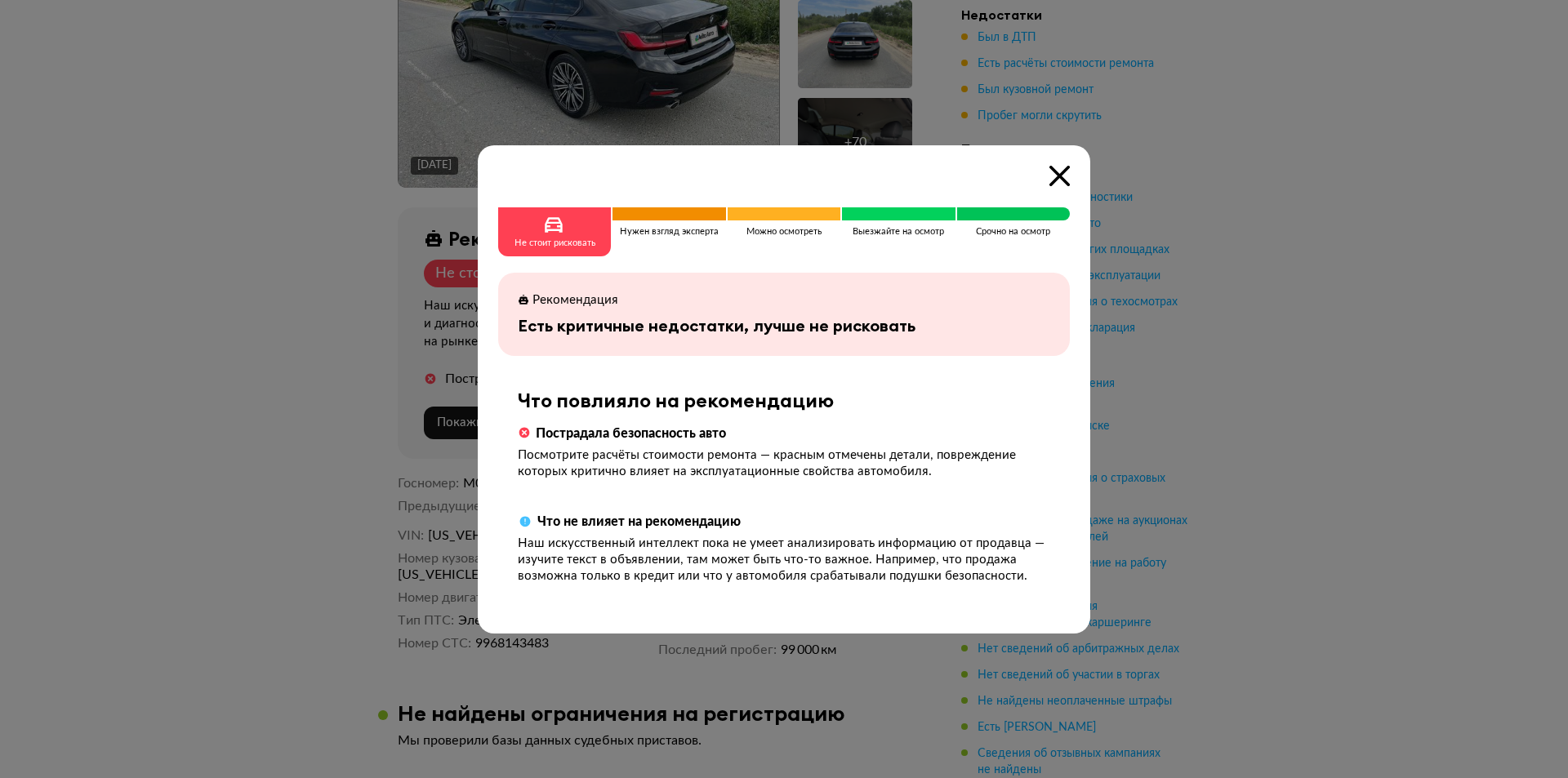
click at [285, 459] on div at bounding box center [784, 389] width 1568 height 778
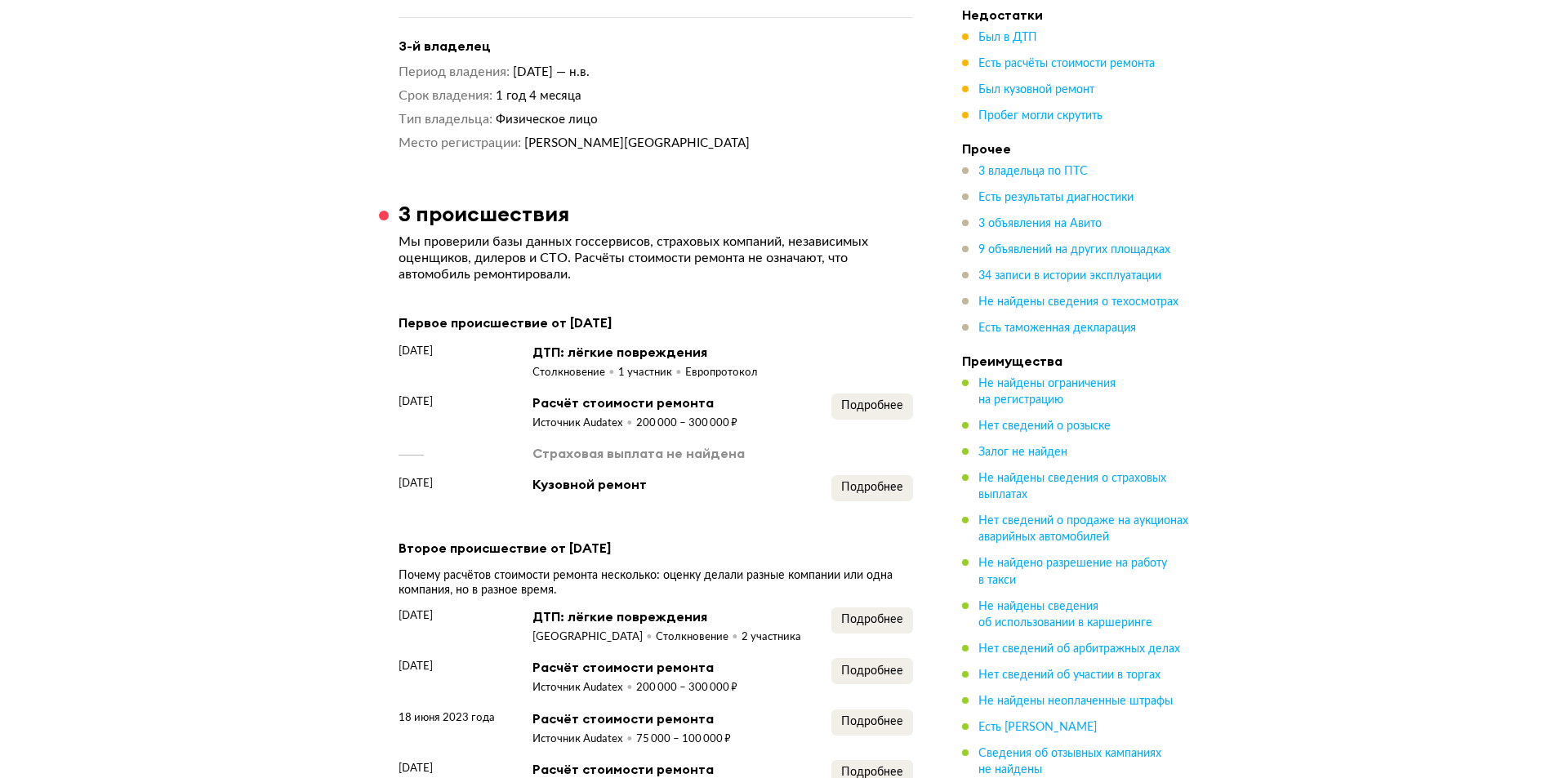
scroll to position [1878, 0]
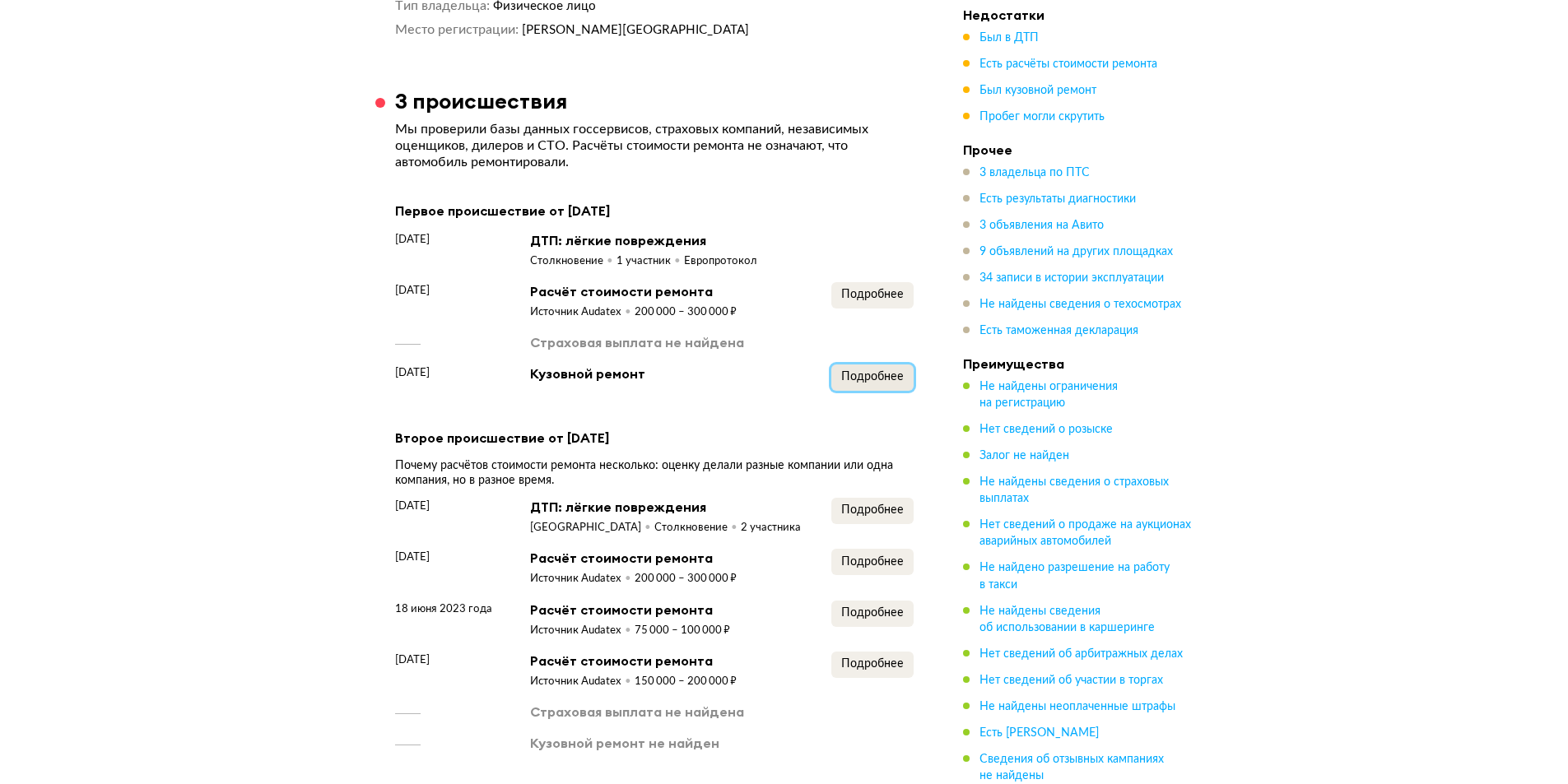
click at [898, 380] on span "Подробнее" at bounding box center [873, 376] width 62 height 12
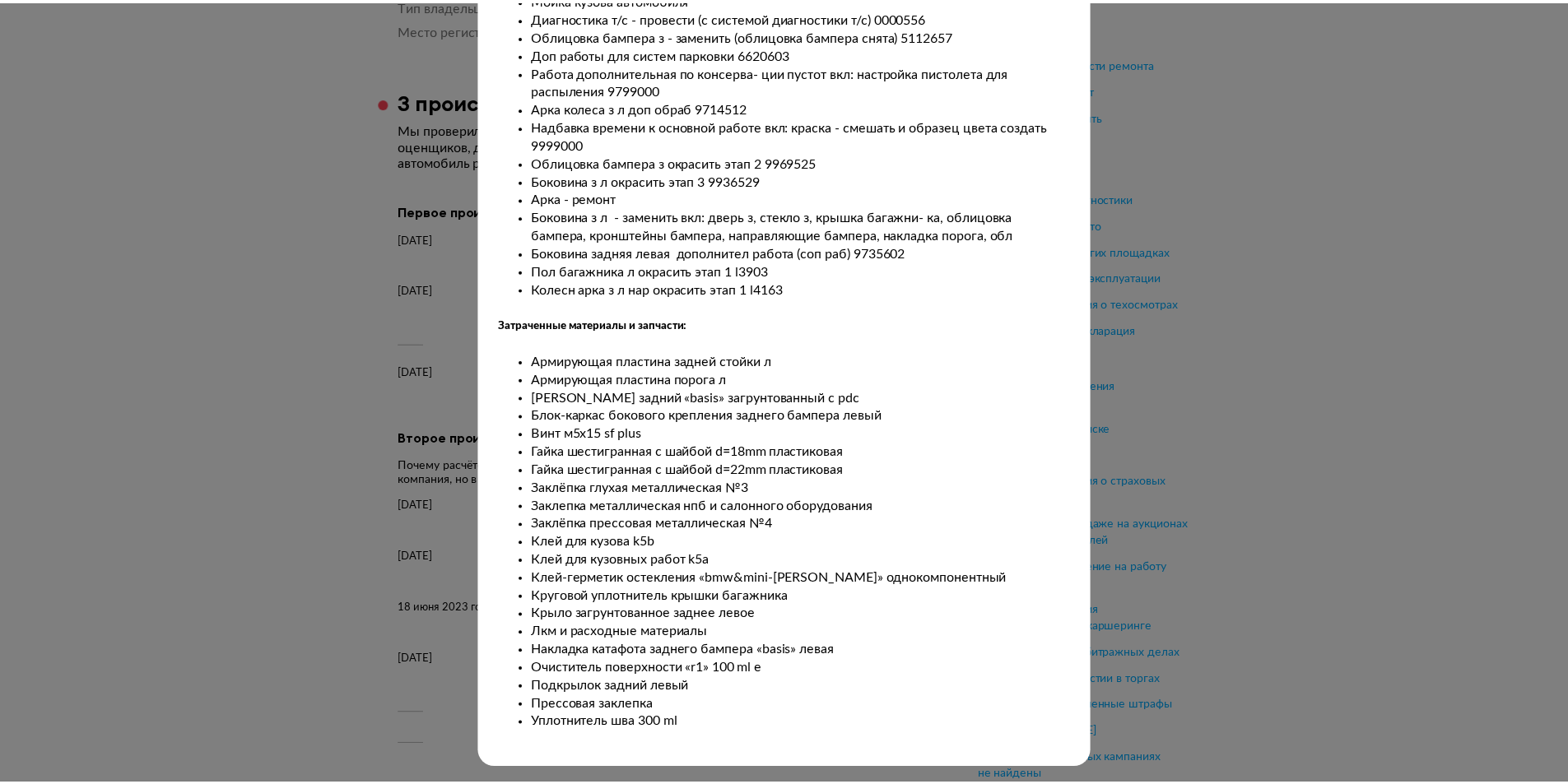
scroll to position [278, 0]
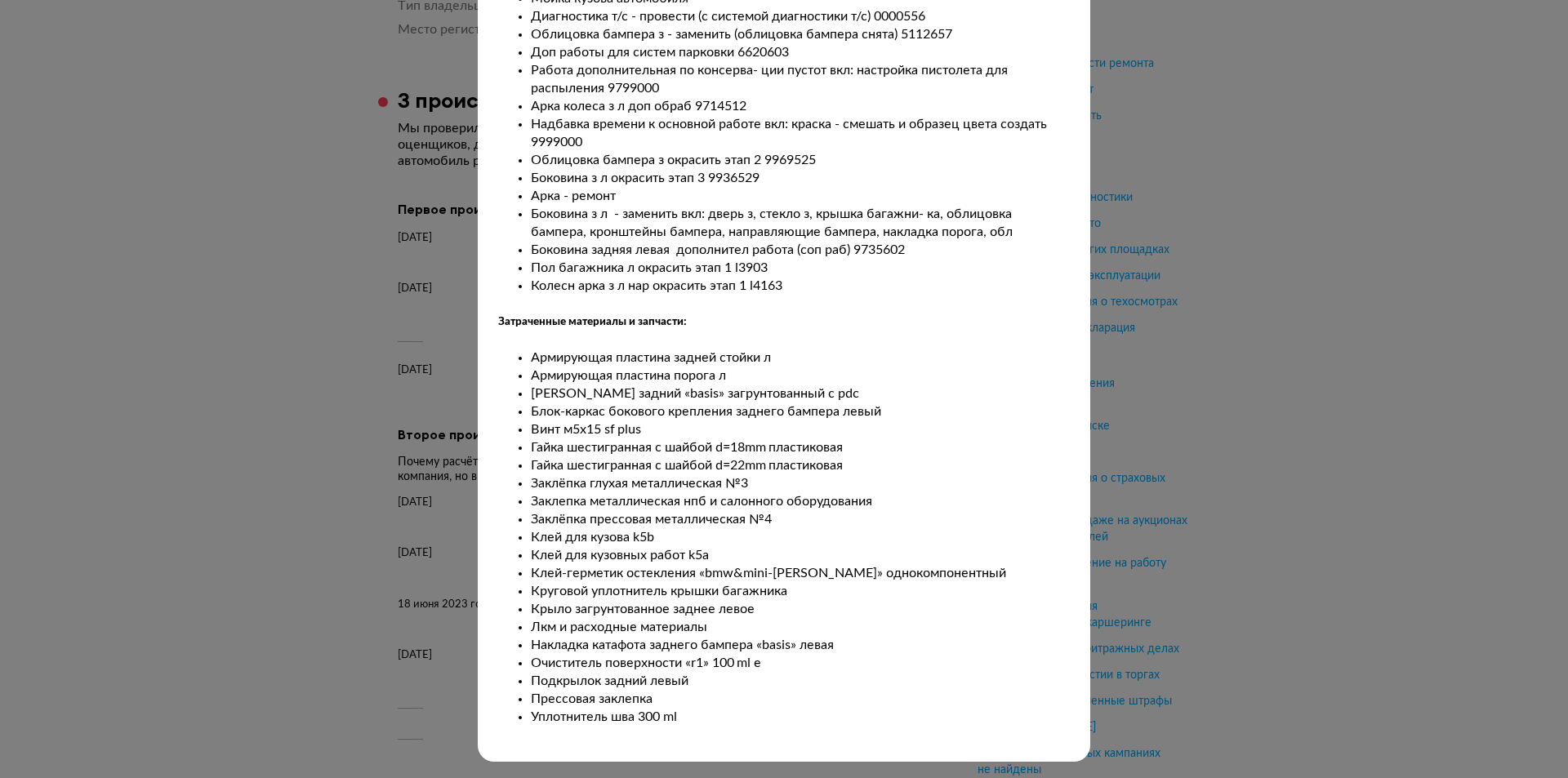
drag, startPoint x: 141, startPoint y: 395, endPoint x: 498, endPoint y: 413, distance: 357.5
click at [158, 395] on div at bounding box center [784, 112] width 1568 height 778
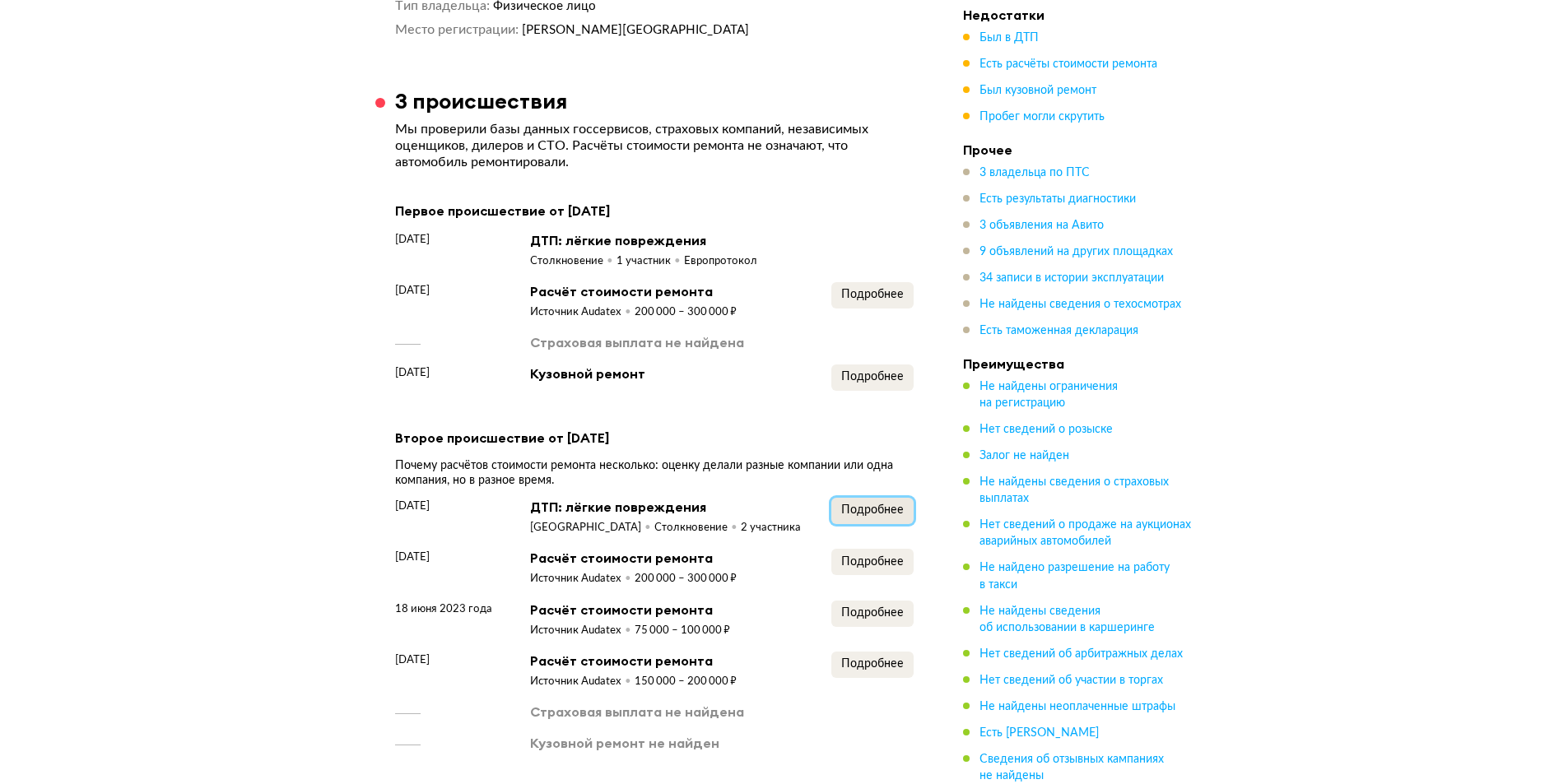
click at [865, 506] on span "Подробнее" at bounding box center [873, 509] width 62 height 12
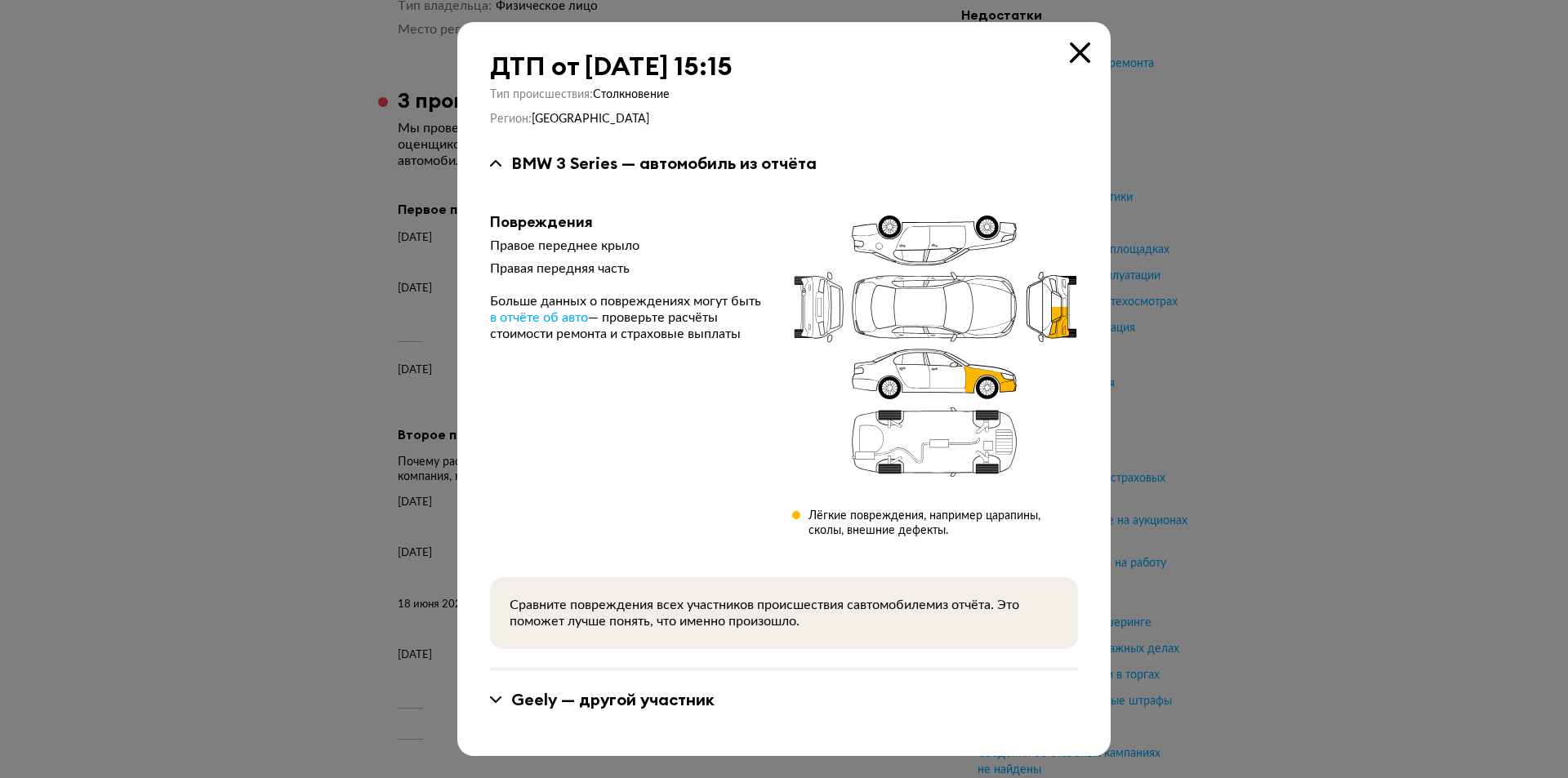
click at [251, 364] on div at bounding box center [784, 389] width 1568 height 778
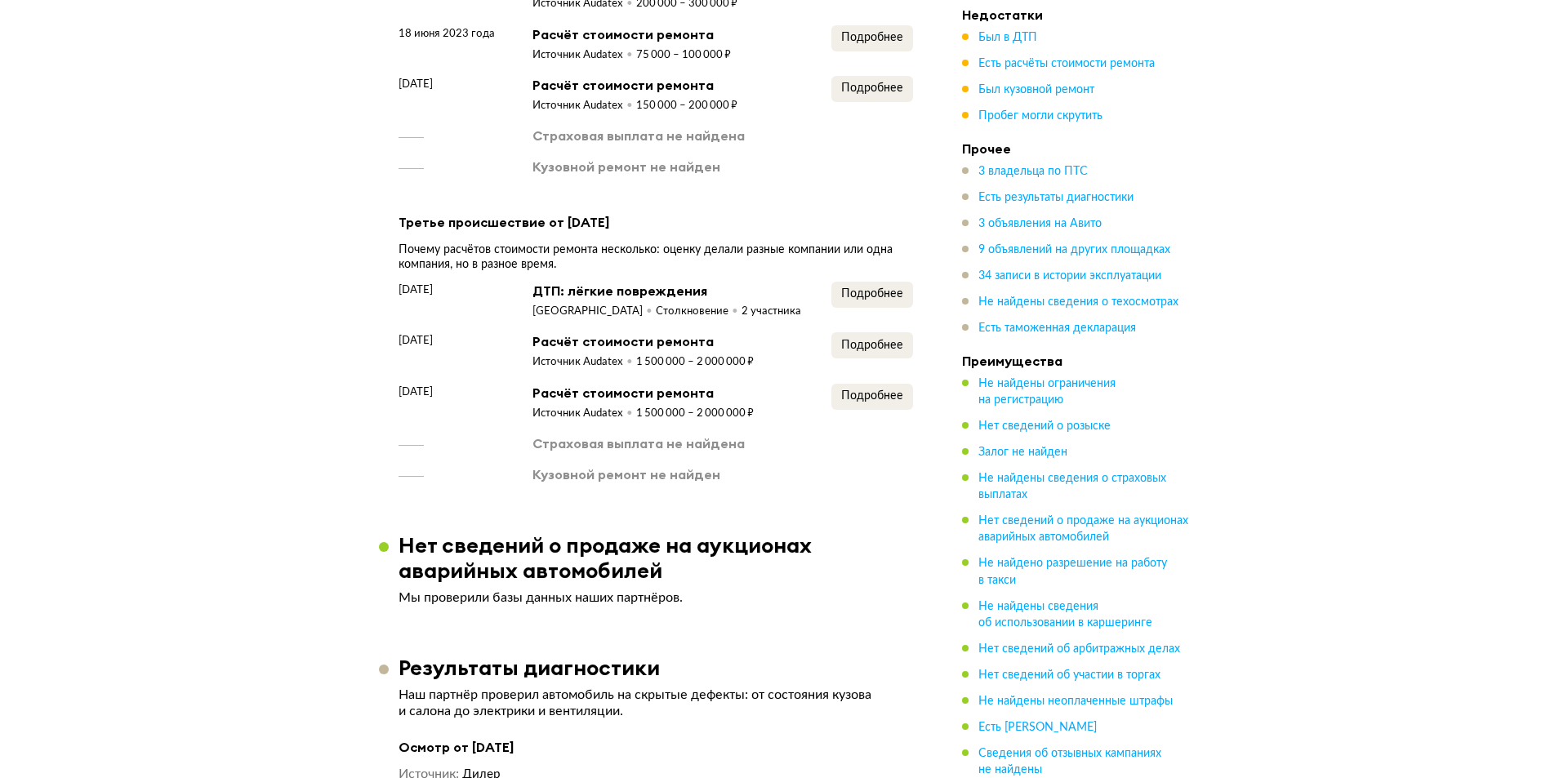
scroll to position [2450, 0]
click at [887, 350] on span "Подробнее" at bounding box center [866, 344] width 62 height 12
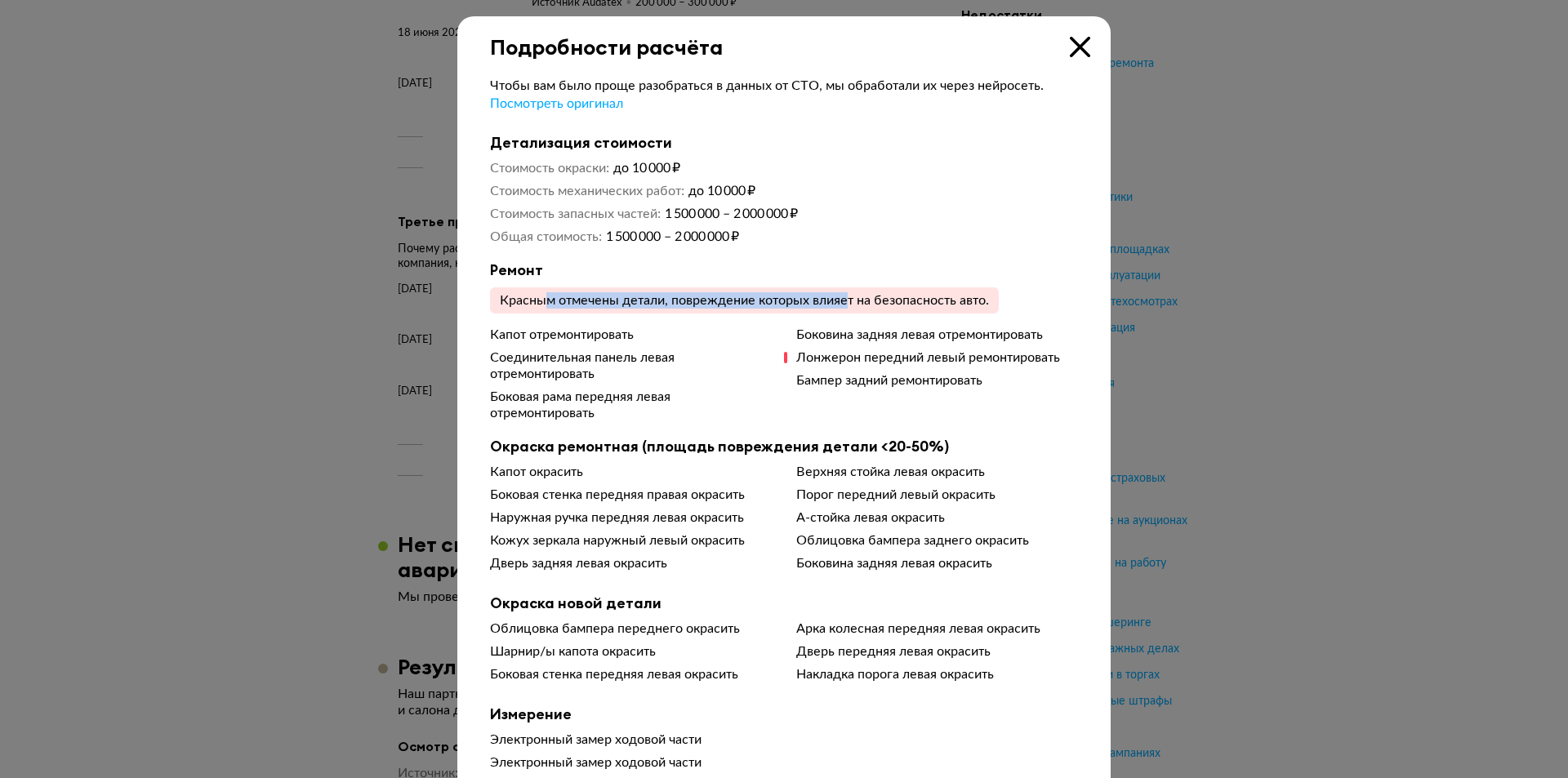
drag, startPoint x: 619, startPoint y: 305, endPoint x: 849, endPoint y: 305, distance: 230.0
click at [849, 305] on div "Красным отмечены детали, повреждение которых влияет на безопасность авто." at bounding box center [745, 301] width 509 height 27
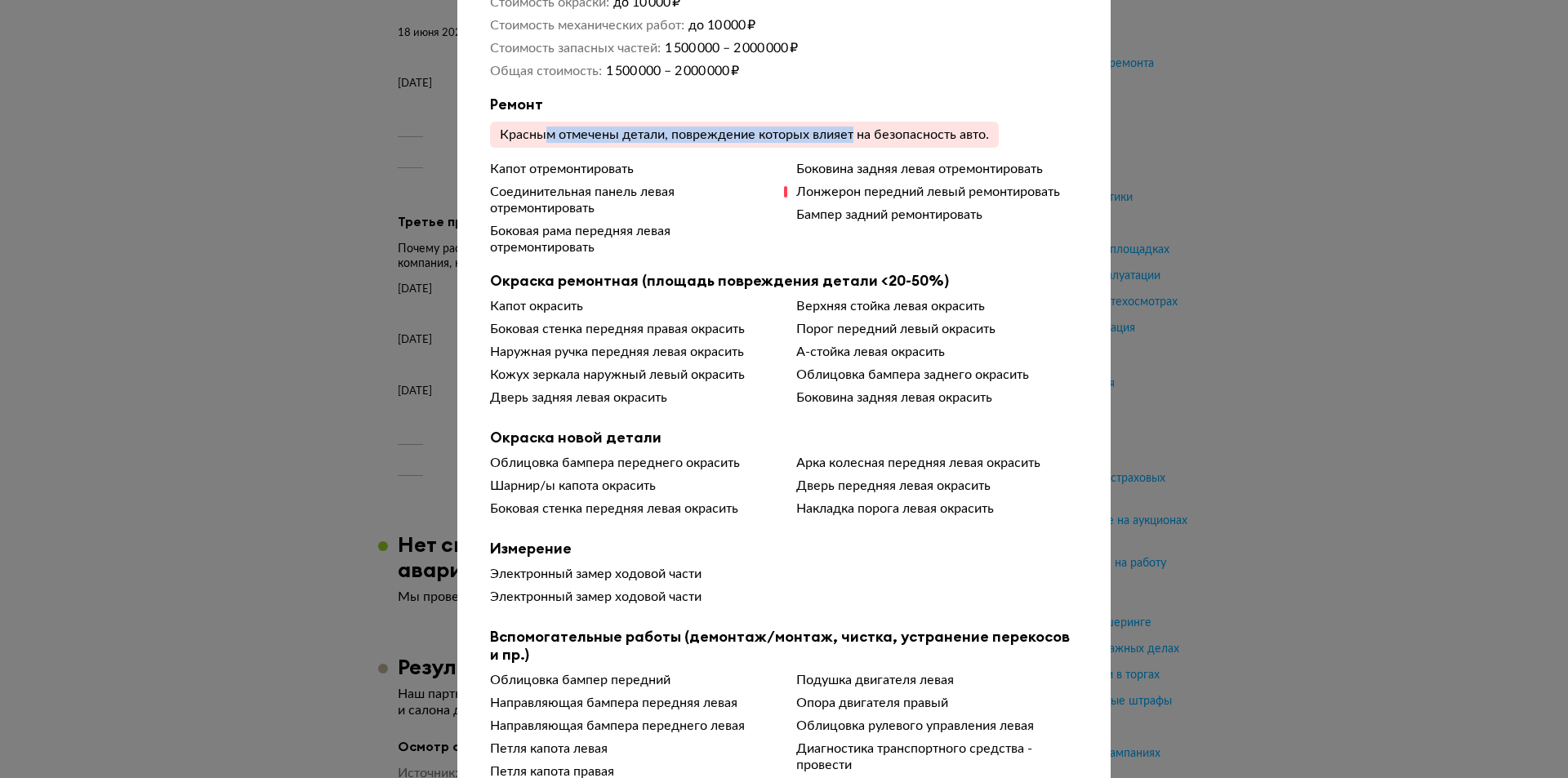
scroll to position [164, 0]
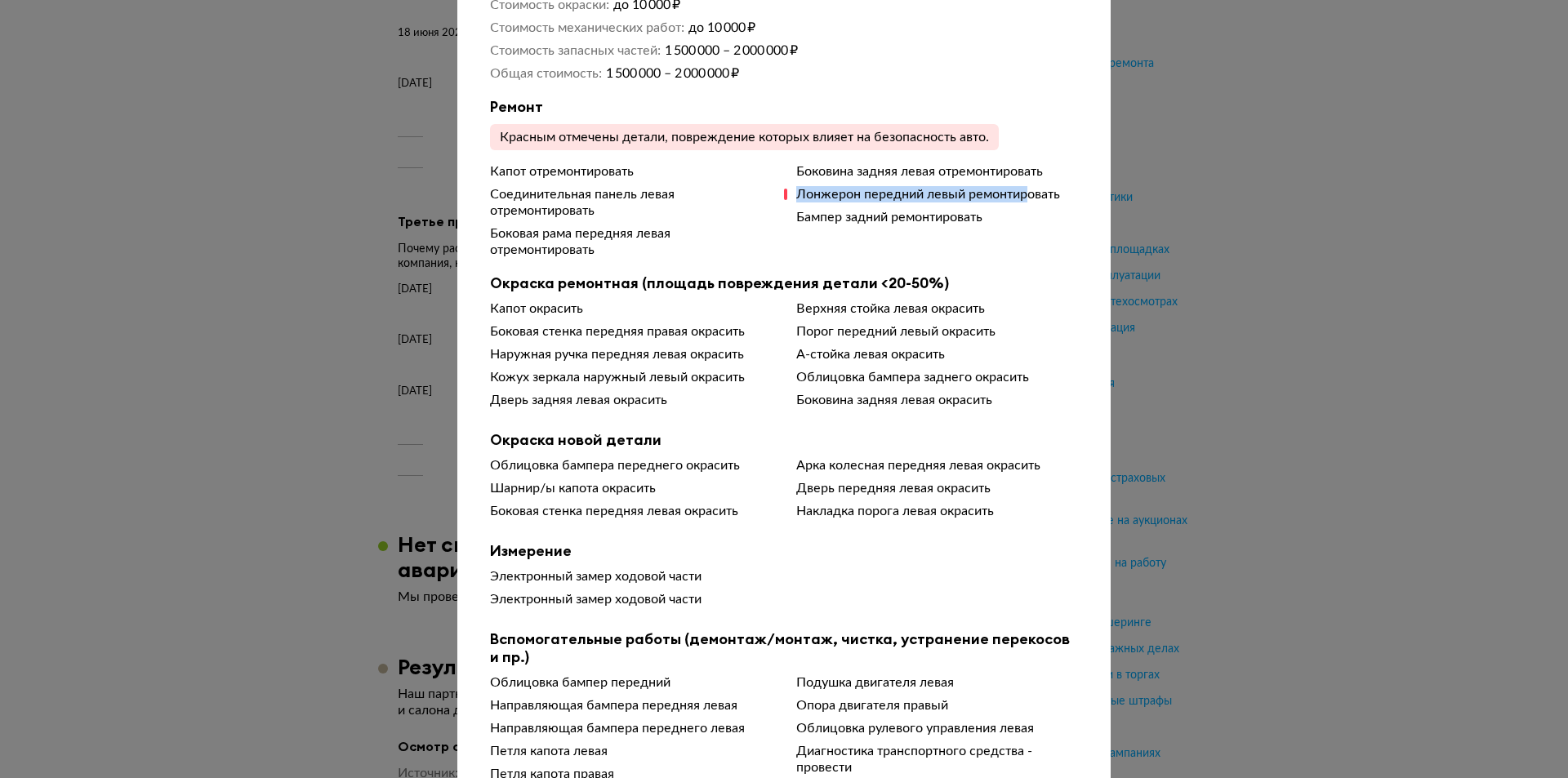
drag, startPoint x: 788, startPoint y: 197, endPoint x: 1016, endPoint y: 234, distance: 231.0
click at [1023, 196] on div "Капот отремонтировать Соединительная панель левая отремонтировать Боковая рама …" at bounding box center [784, 211] width 588 height 95
click at [878, 348] on div "Капот окрасить Боковая стенка передняя правая окрасить Наружная ручка передняя …" at bounding box center [784, 357] width 588 height 114
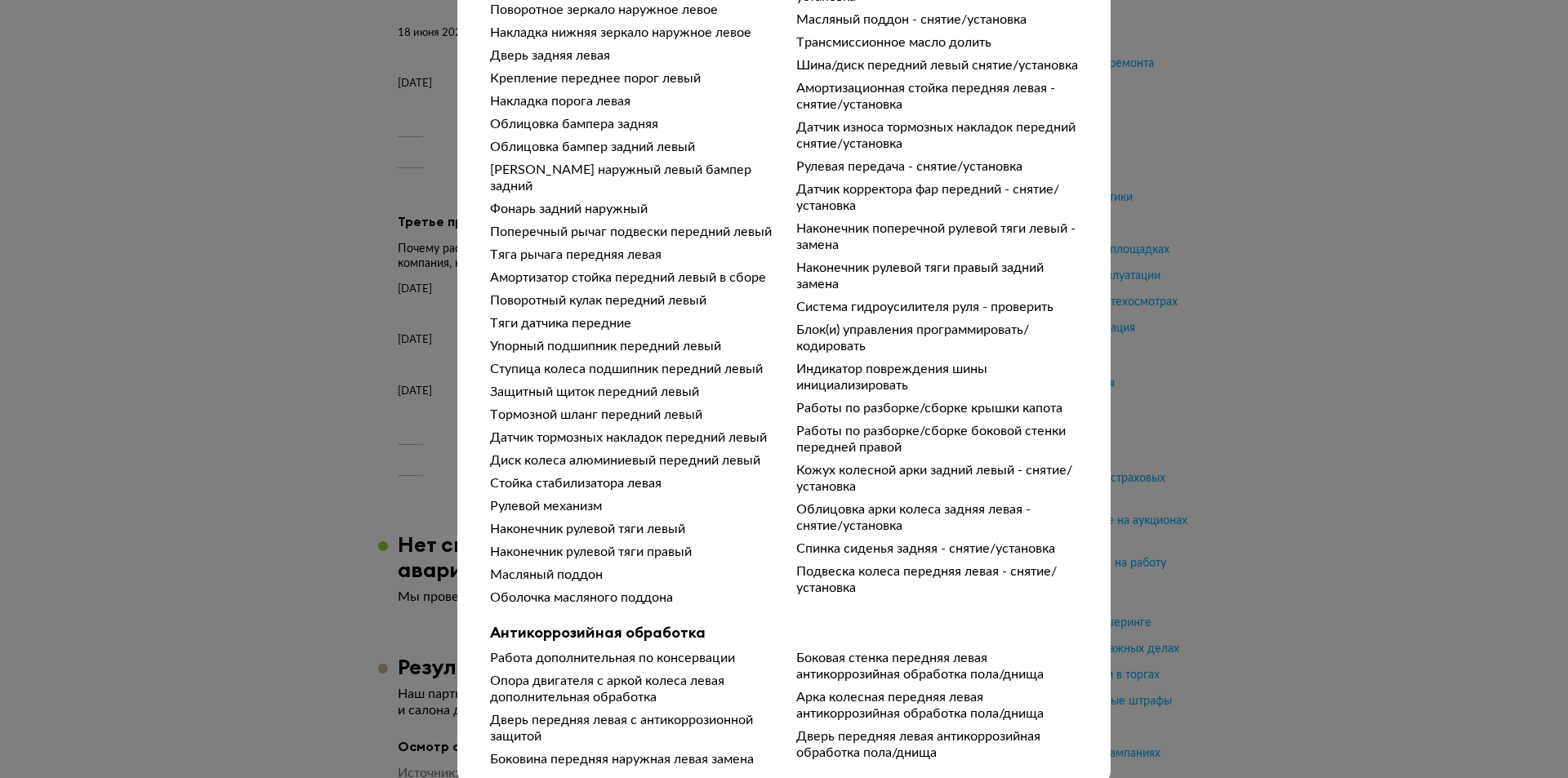
scroll to position [1597, 0]
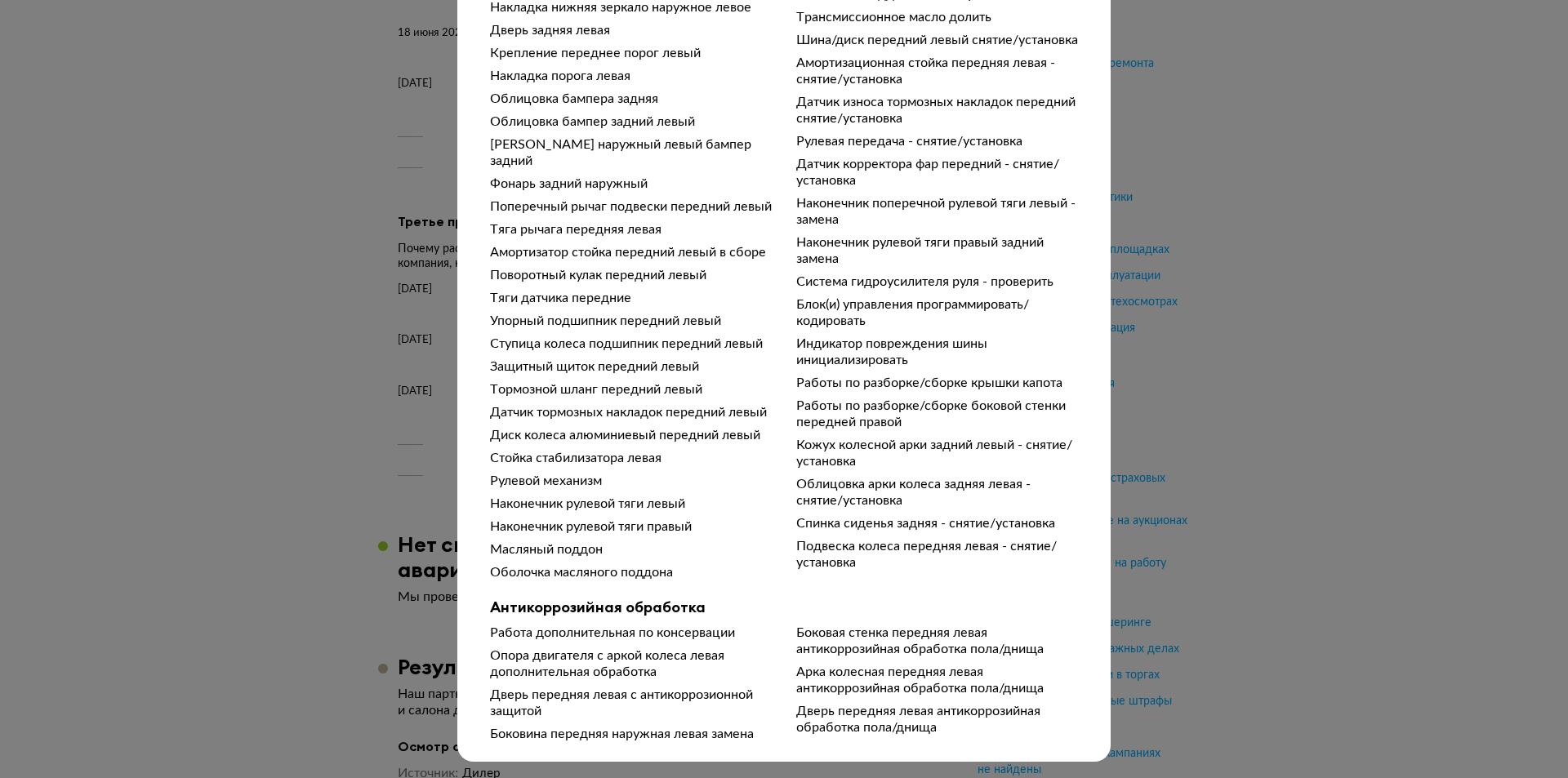
click at [376, 427] on div "Подробности расчёта Чтобы вам было проще разобраться в данных от СТО, мы обрабо…" at bounding box center [784, 389] width 1568 height 778
click at [331, 480] on div "Подробности расчёта Чтобы вам было проще разобраться в данных от СТО, мы обрабо…" at bounding box center [784, 389] width 1568 height 778
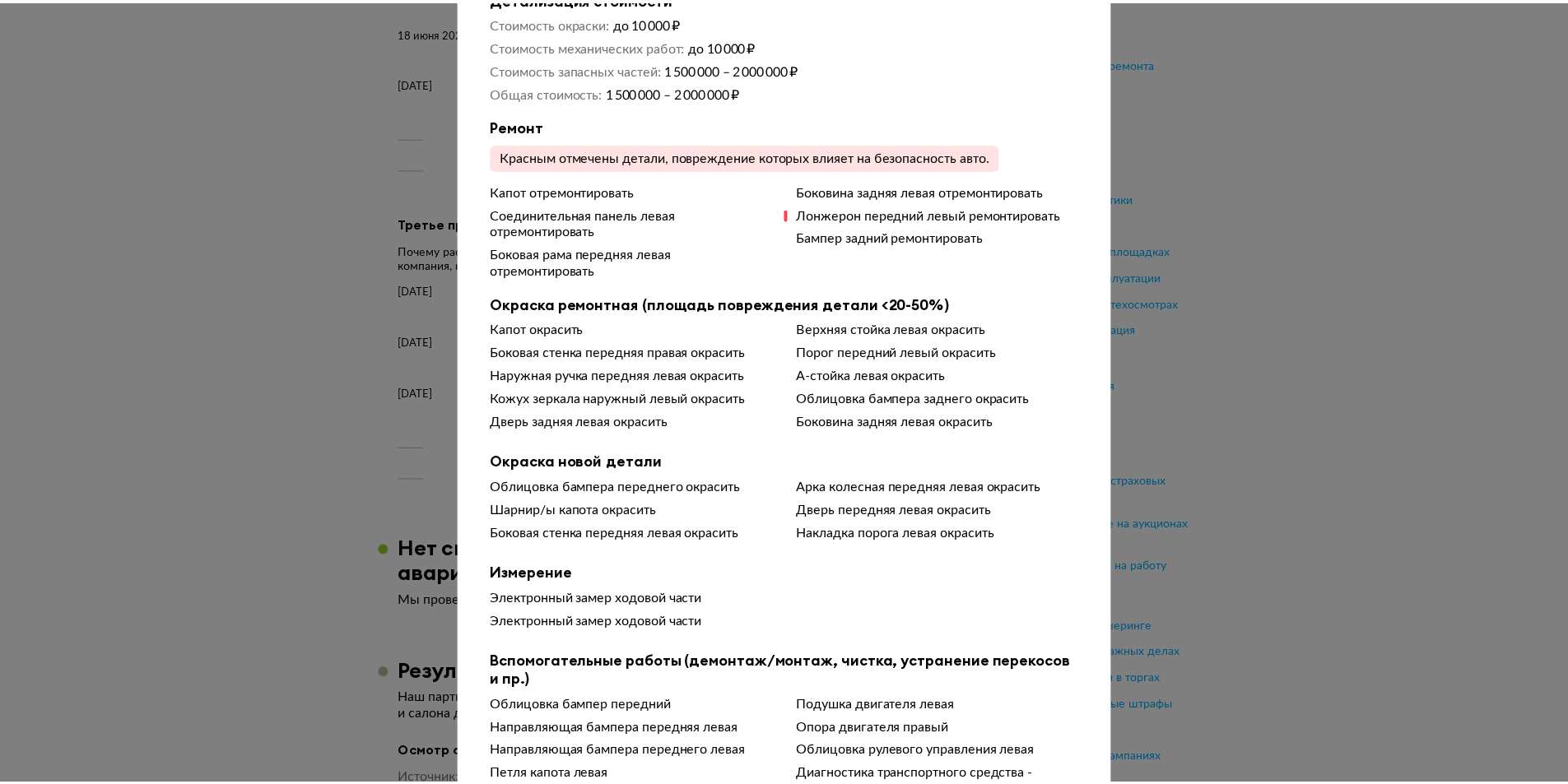
scroll to position [0, 0]
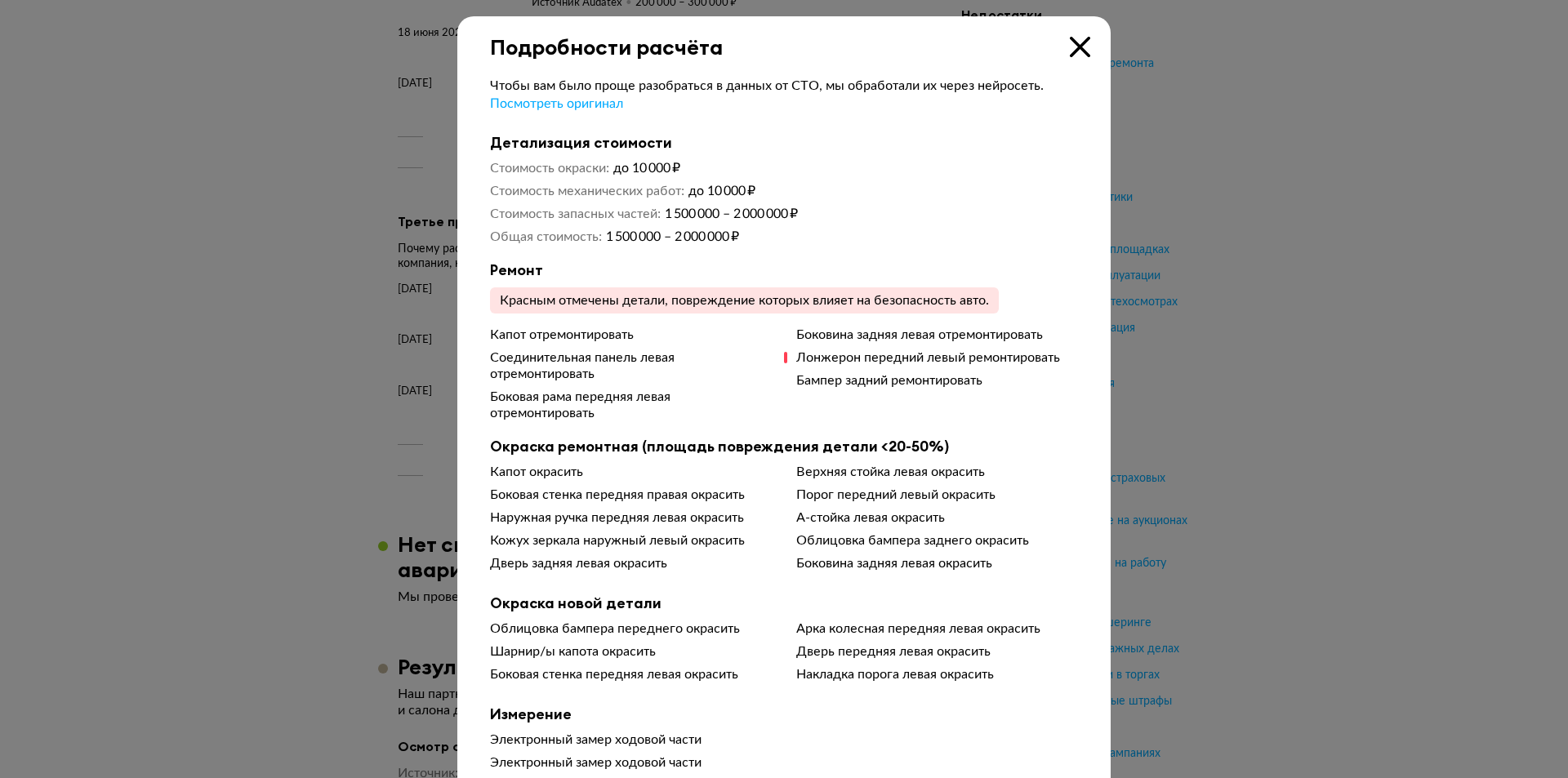
drag, startPoint x: 1085, startPoint y: 41, endPoint x: 1052, endPoint y: 141, distance: 105.3
click at [1087, 41] on div "Подробности расчёта" at bounding box center [784, 37] width 653 height 43
click at [1075, 49] on icon at bounding box center [1079, 47] width 20 height 20
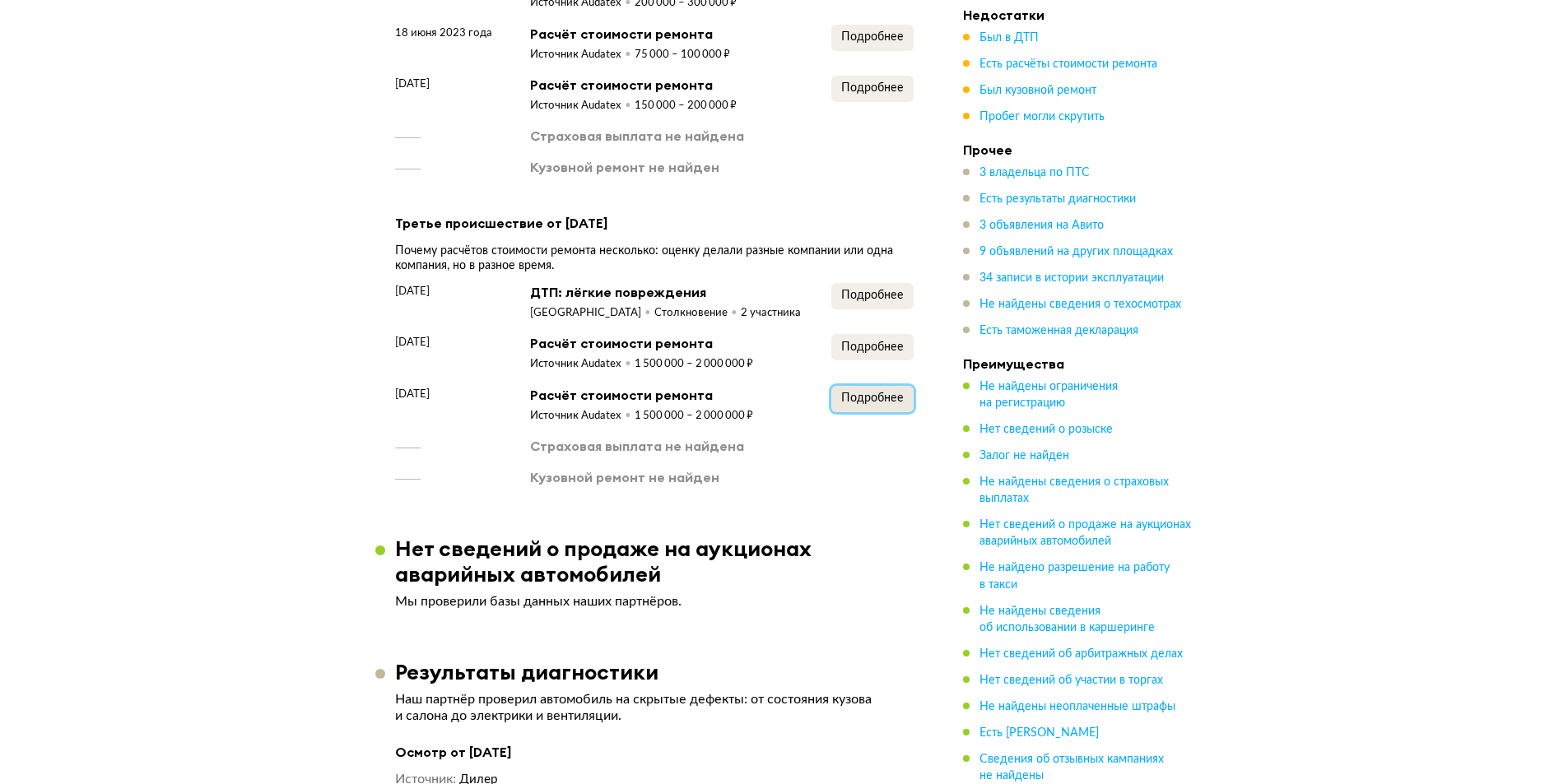
click at [866, 404] on span "Подробнее" at bounding box center [873, 398] width 62 height 12
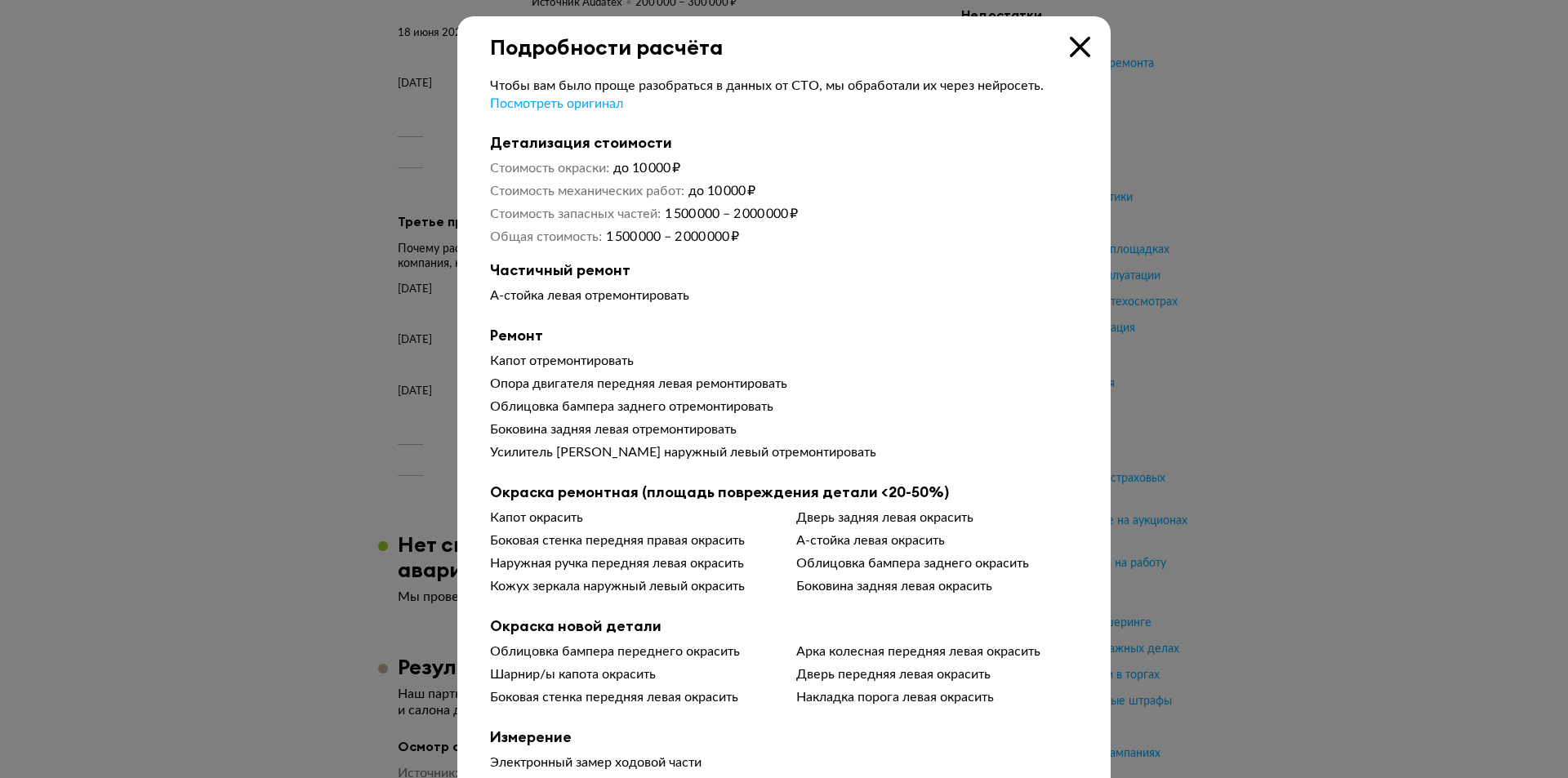
click at [390, 392] on div at bounding box center [784, 389] width 1568 height 778
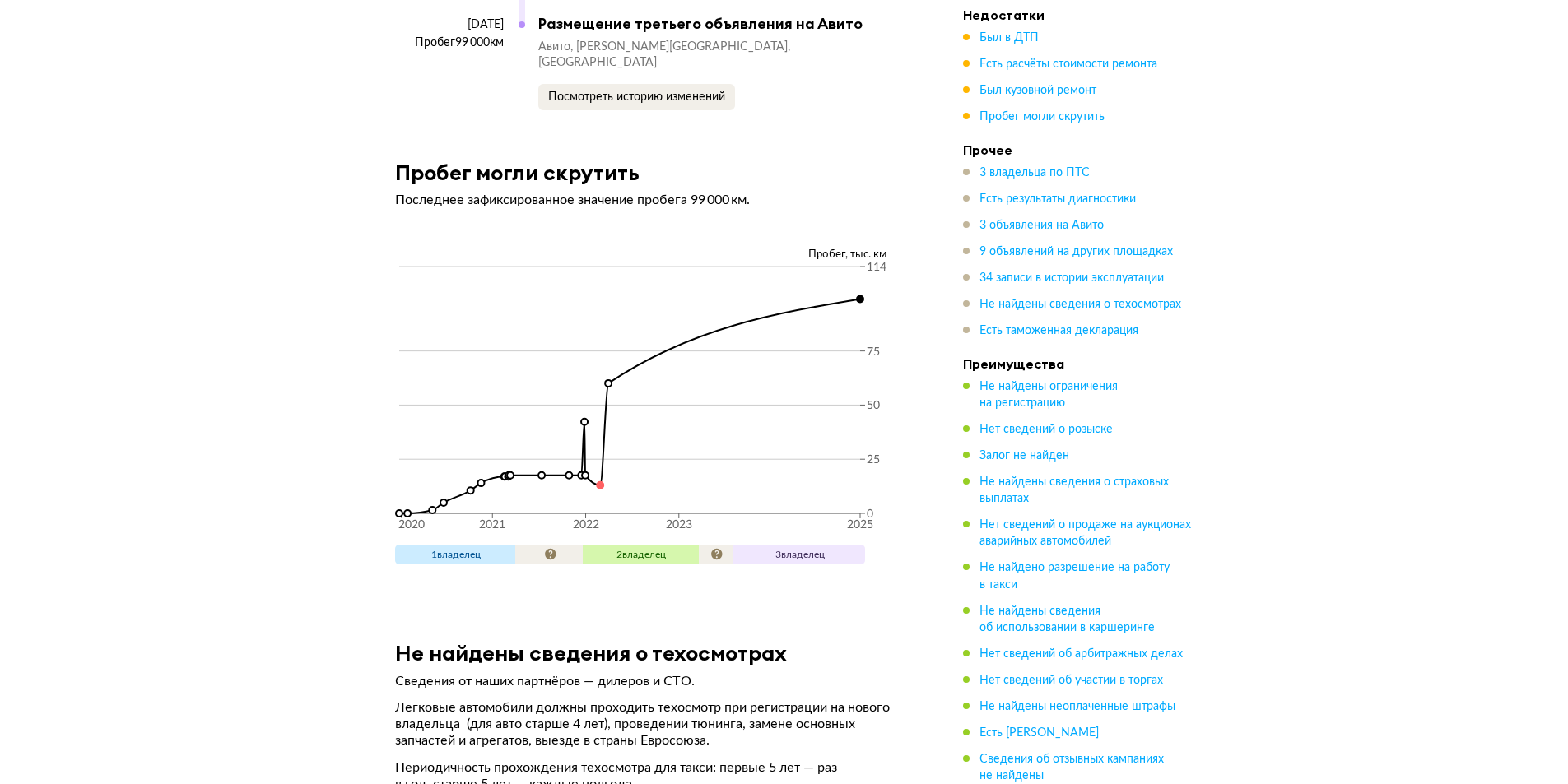
scroll to position [10285, 0]
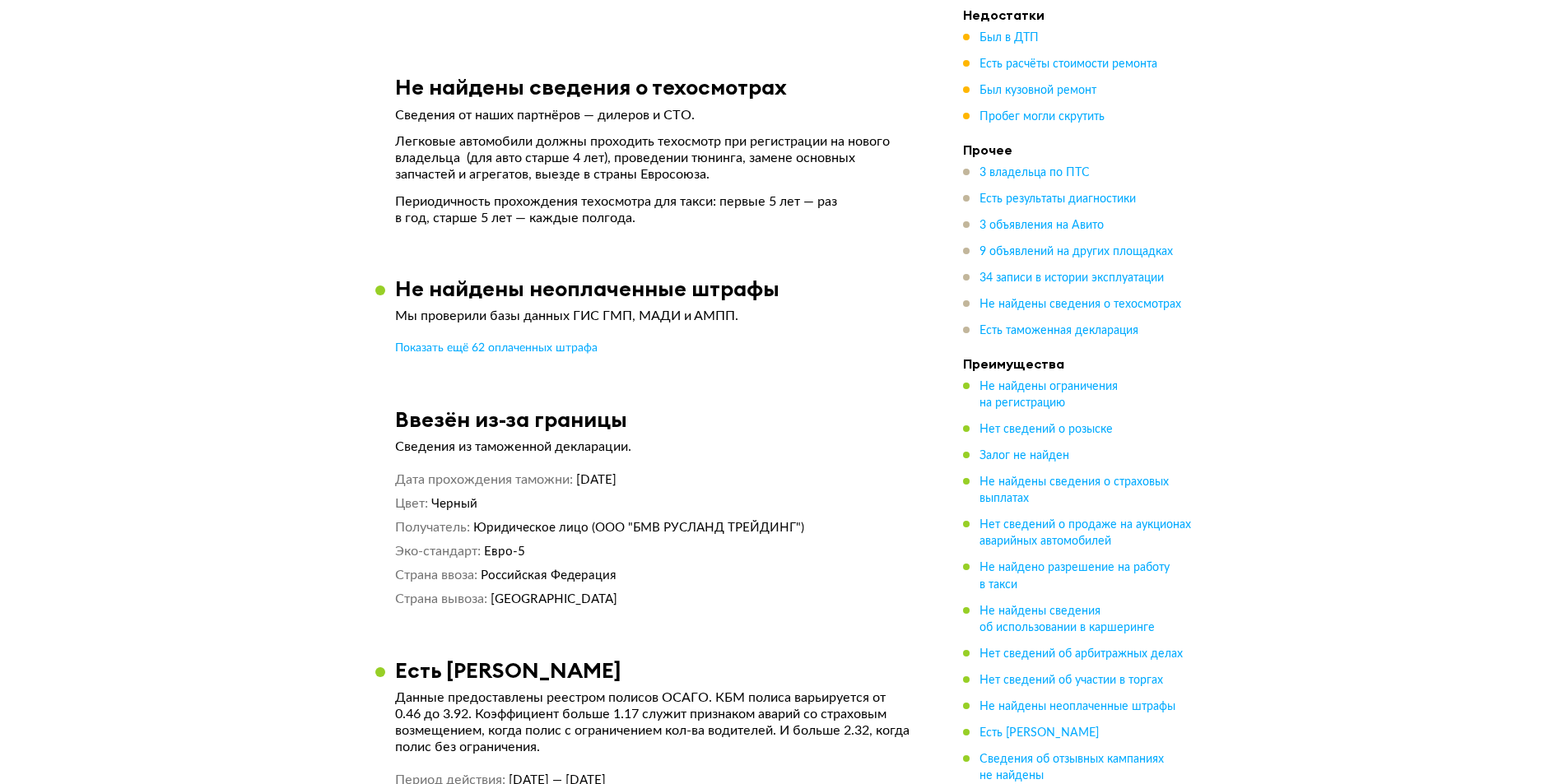
click at [599, 407] on h3 "Ввезён из-за границы" at bounding box center [511, 419] width 232 height 26
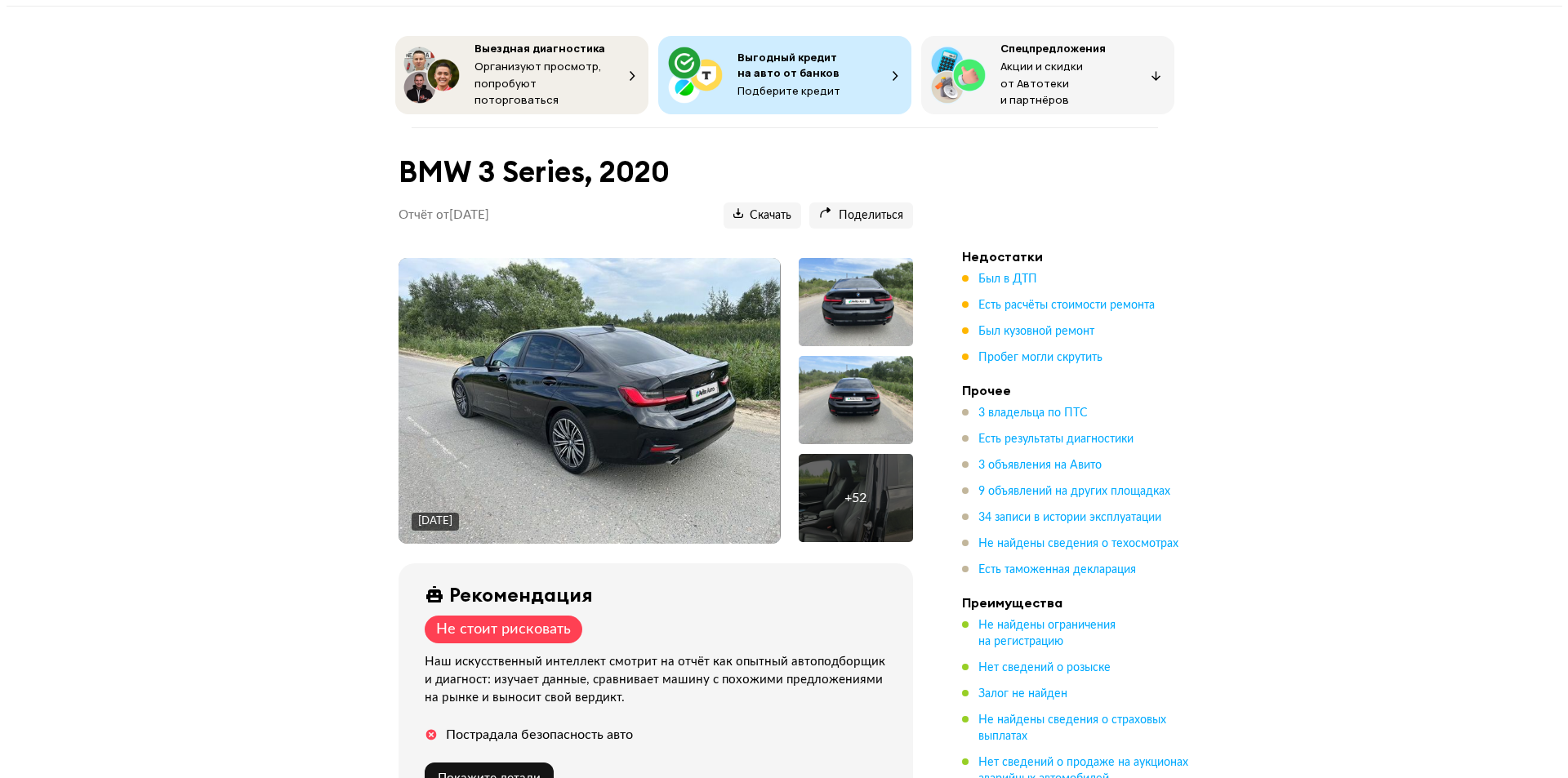
scroll to position [81, 0]
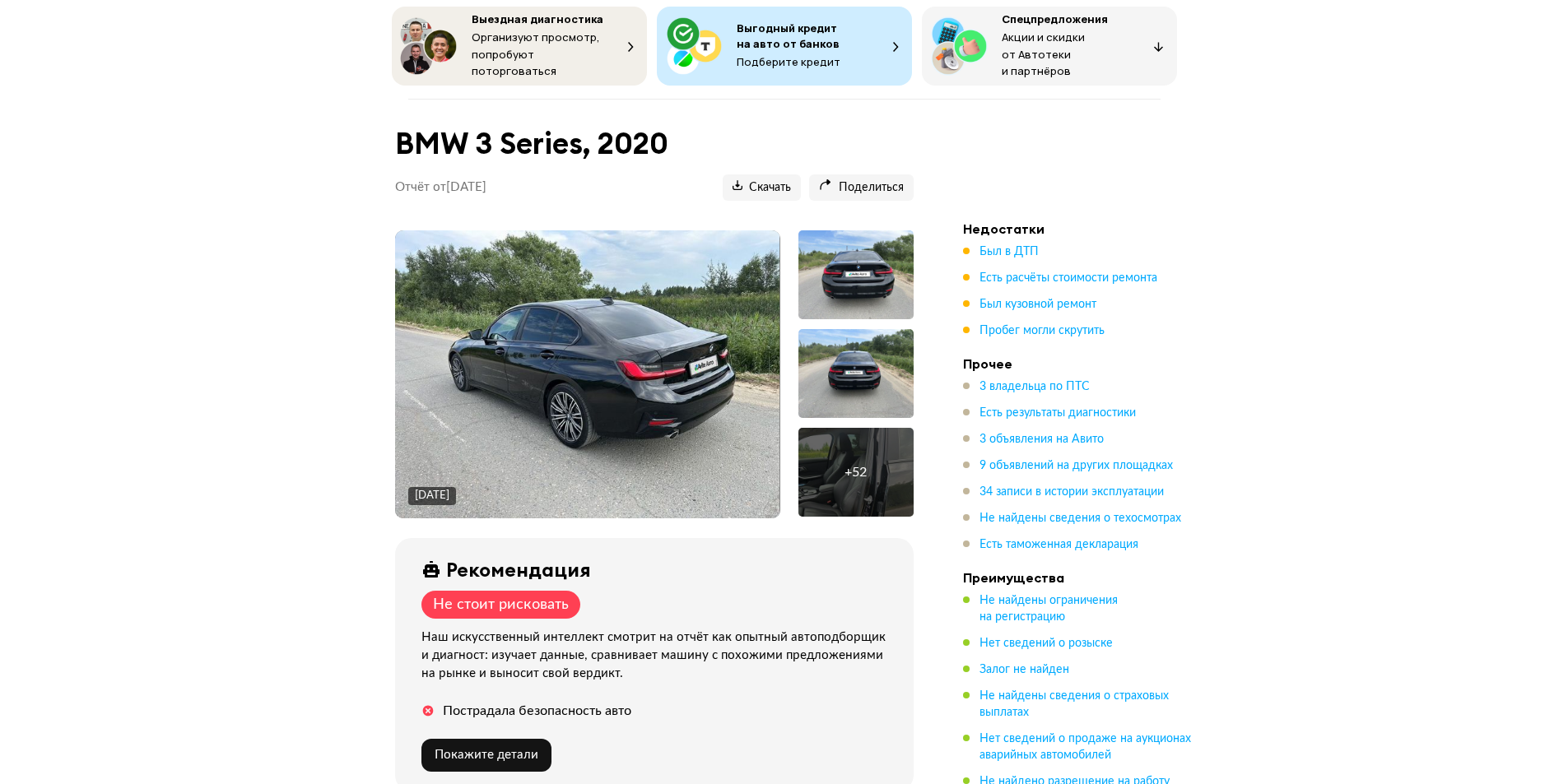
click at [556, 342] on img at bounding box center [587, 374] width 385 height 288
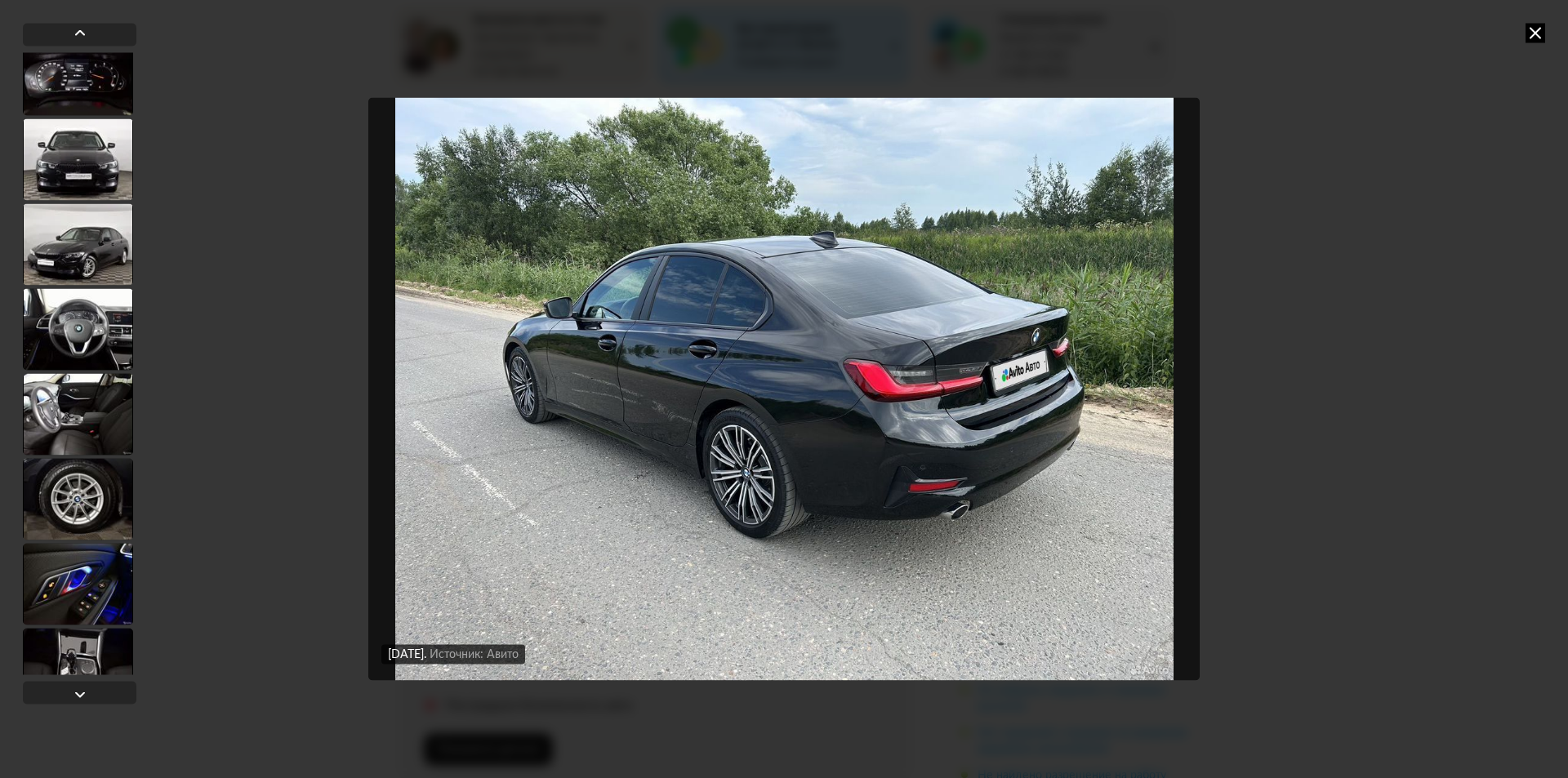
scroll to position [2613, 0]
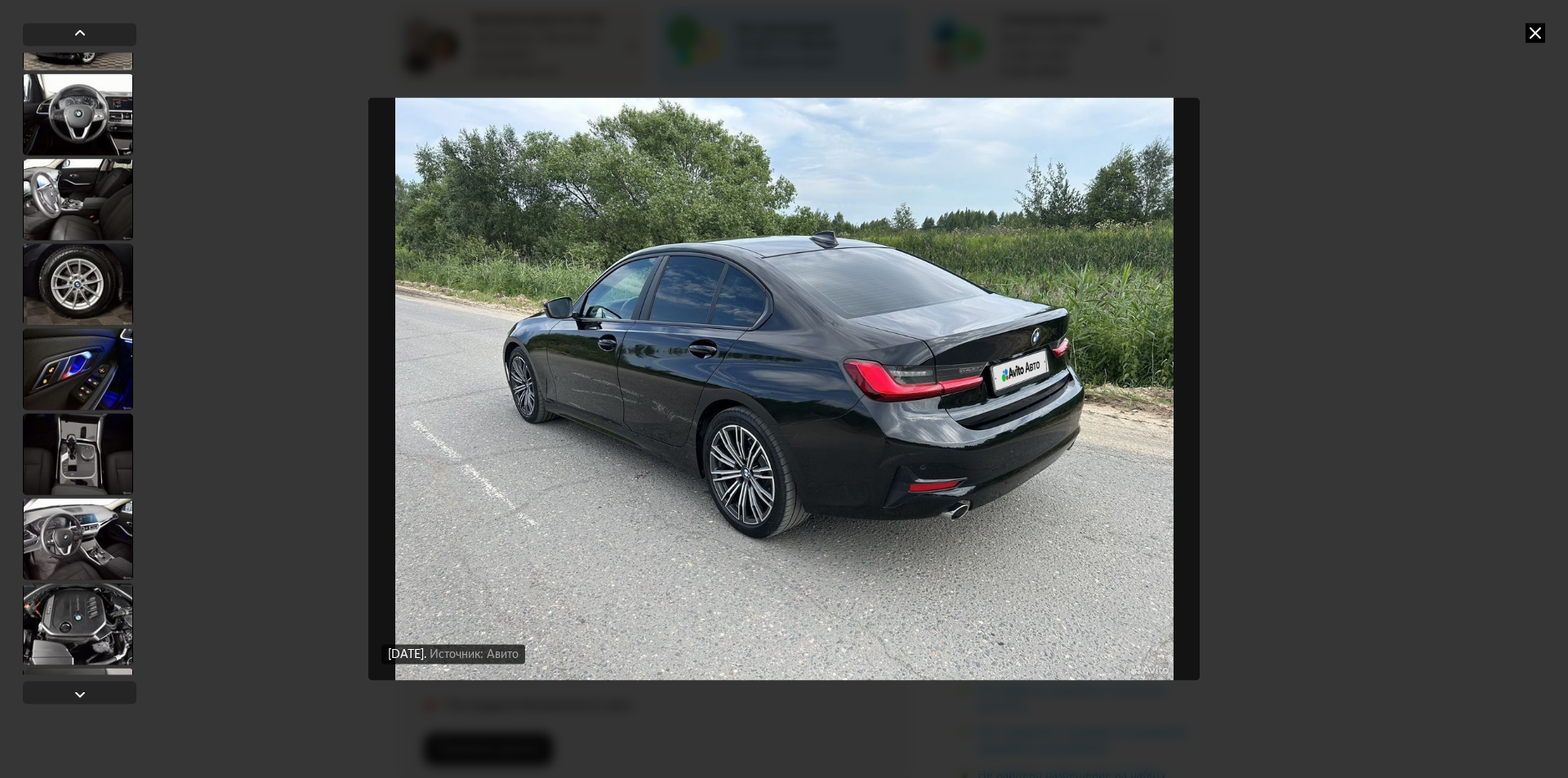
click at [71, 119] on div at bounding box center [78, 114] width 111 height 81
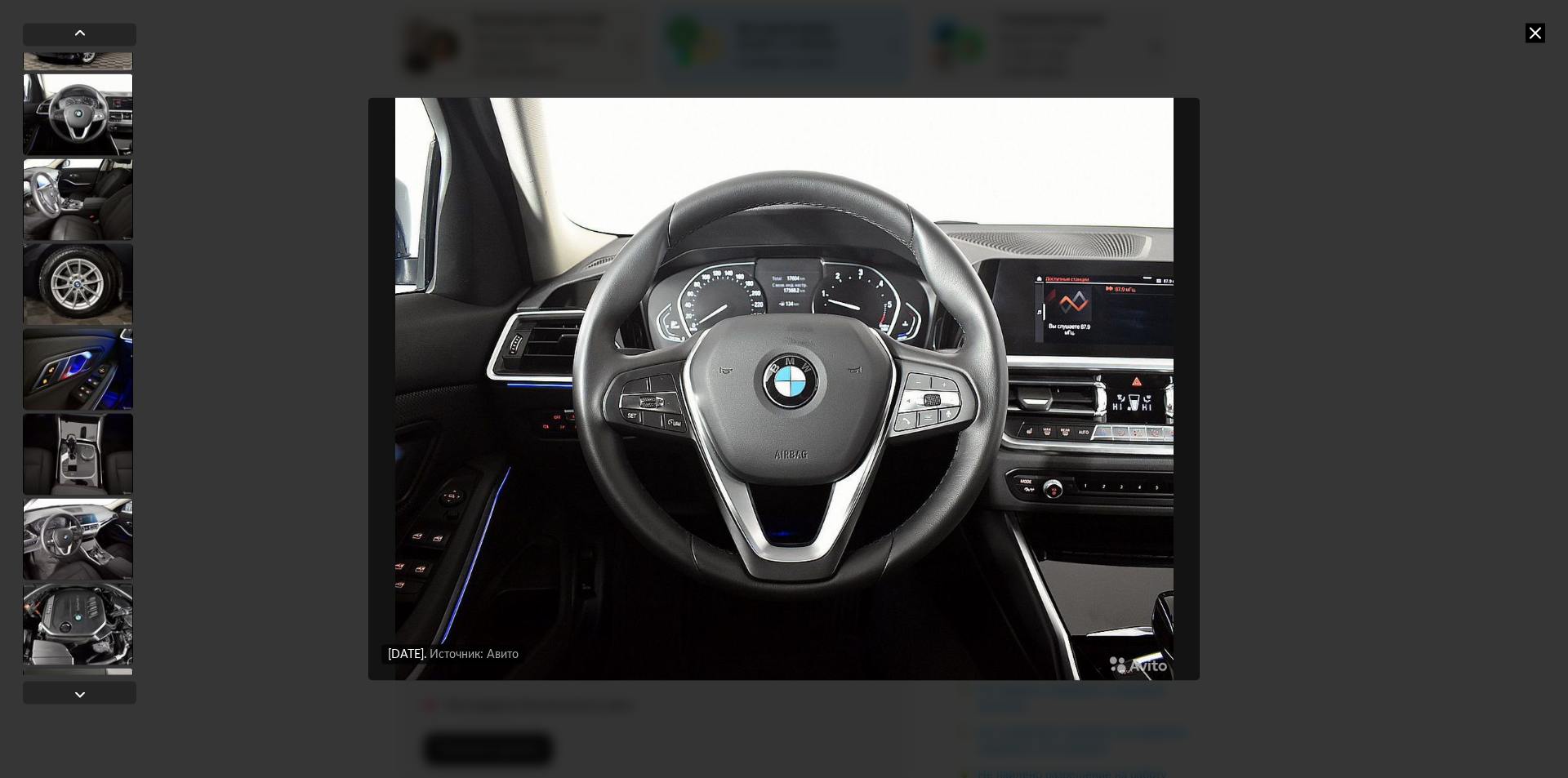
scroll to position [2611, 0]
click at [53, 196] on div at bounding box center [78, 201] width 111 height 81
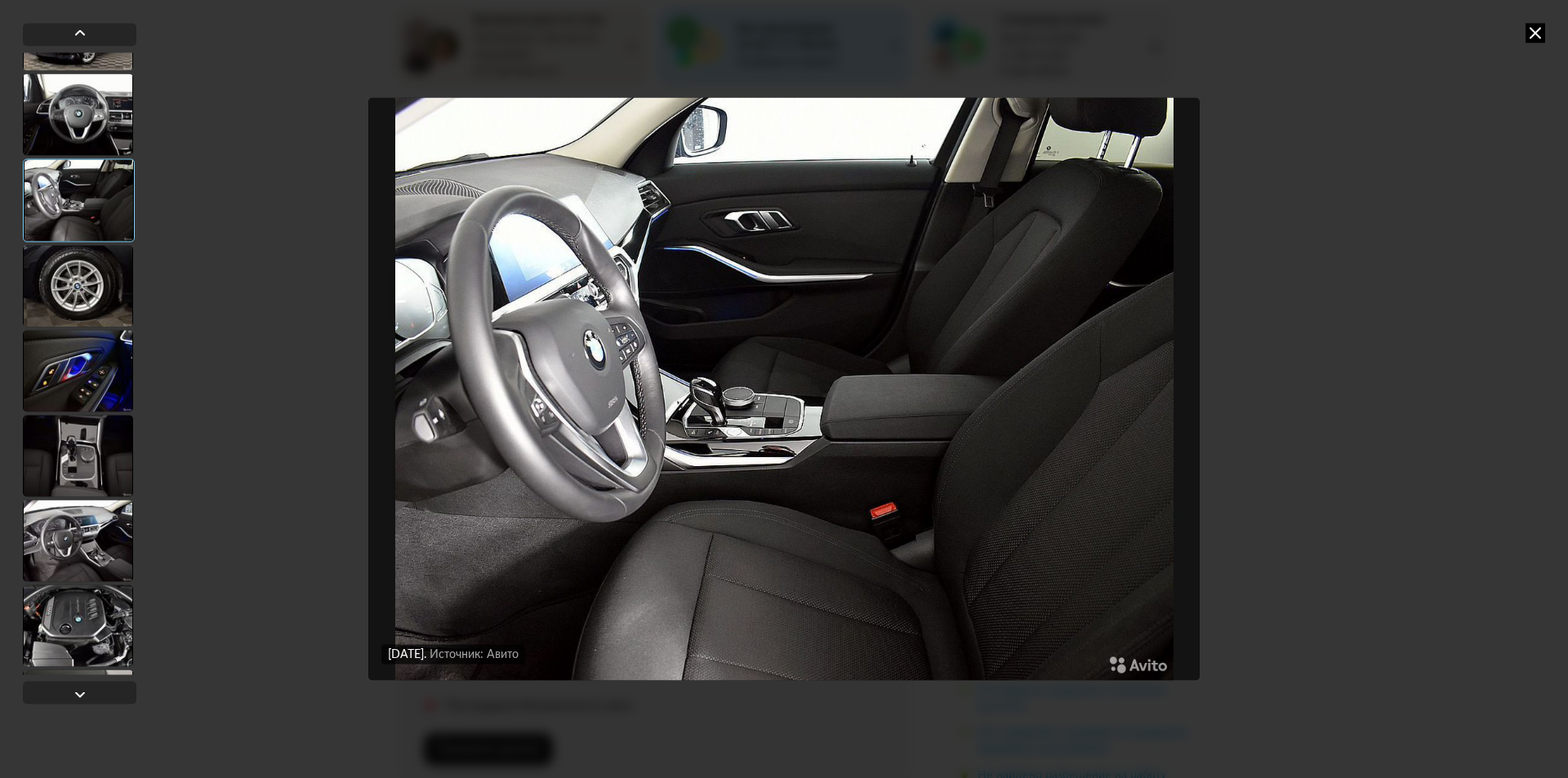
click at [69, 287] on div at bounding box center [78, 286] width 111 height 81
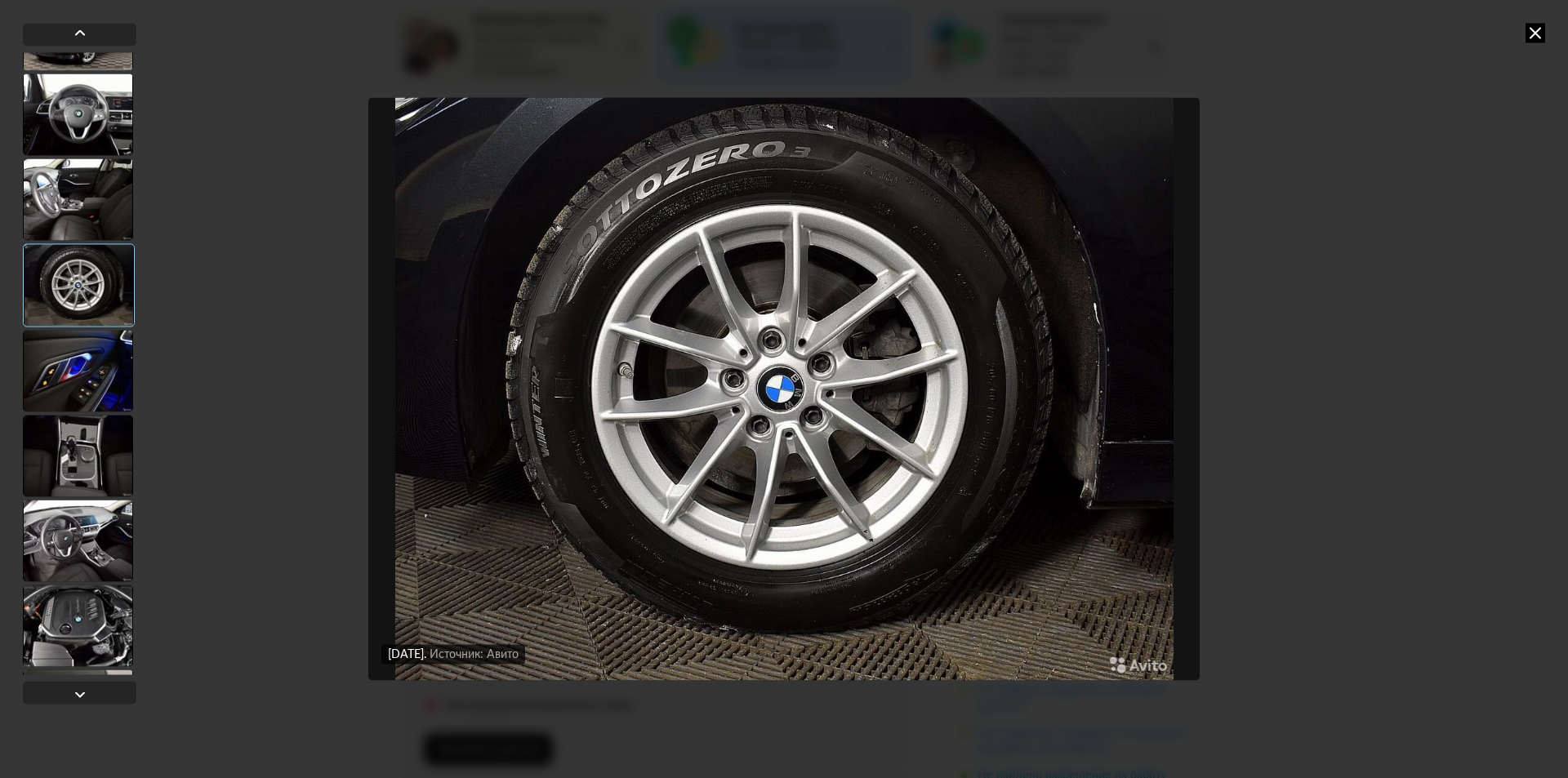
click at [74, 374] on div at bounding box center [78, 371] width 111 height 81
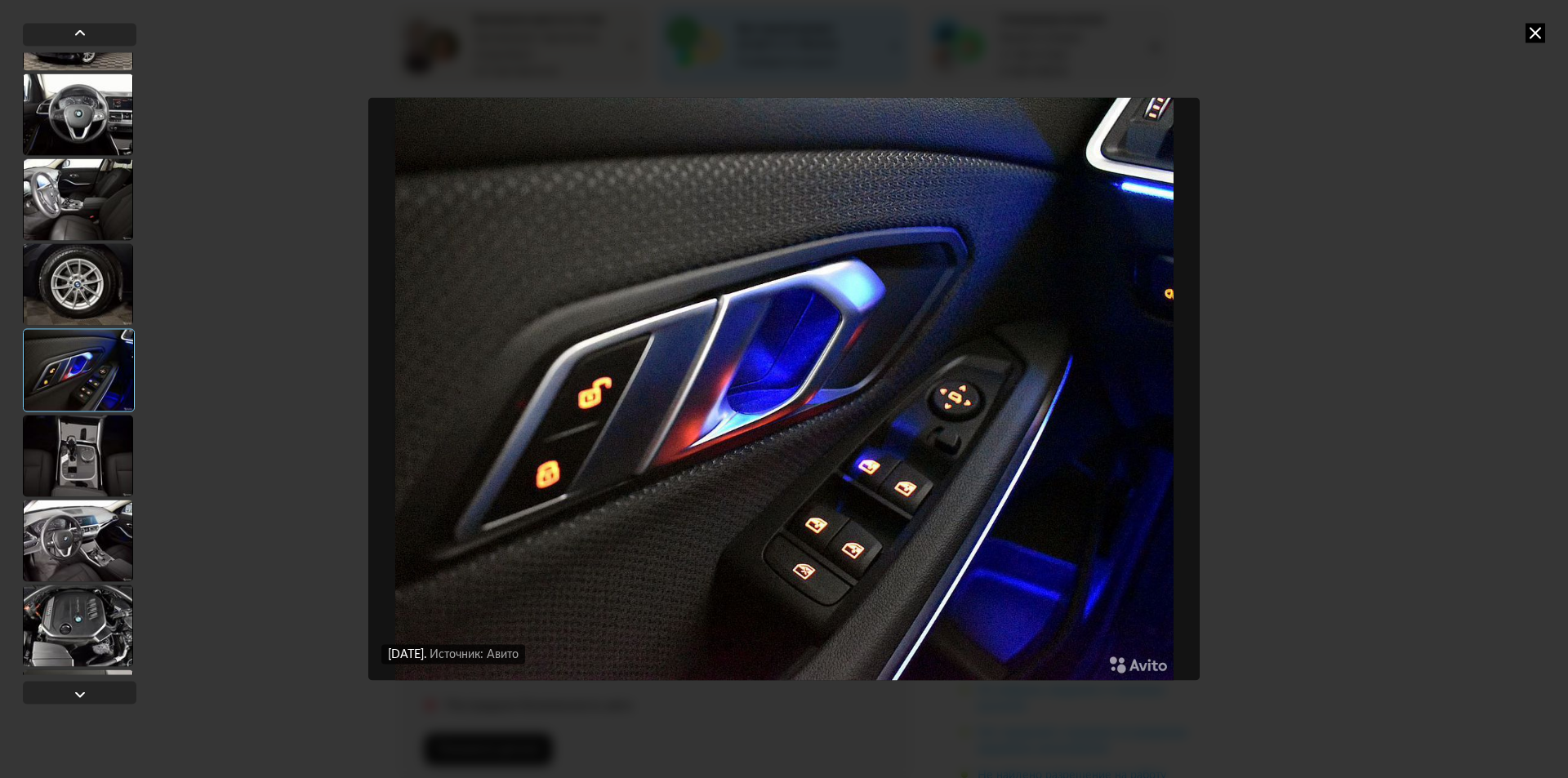
click at [67, 446] on div at bounding box center [78, 456] width 111 height 81
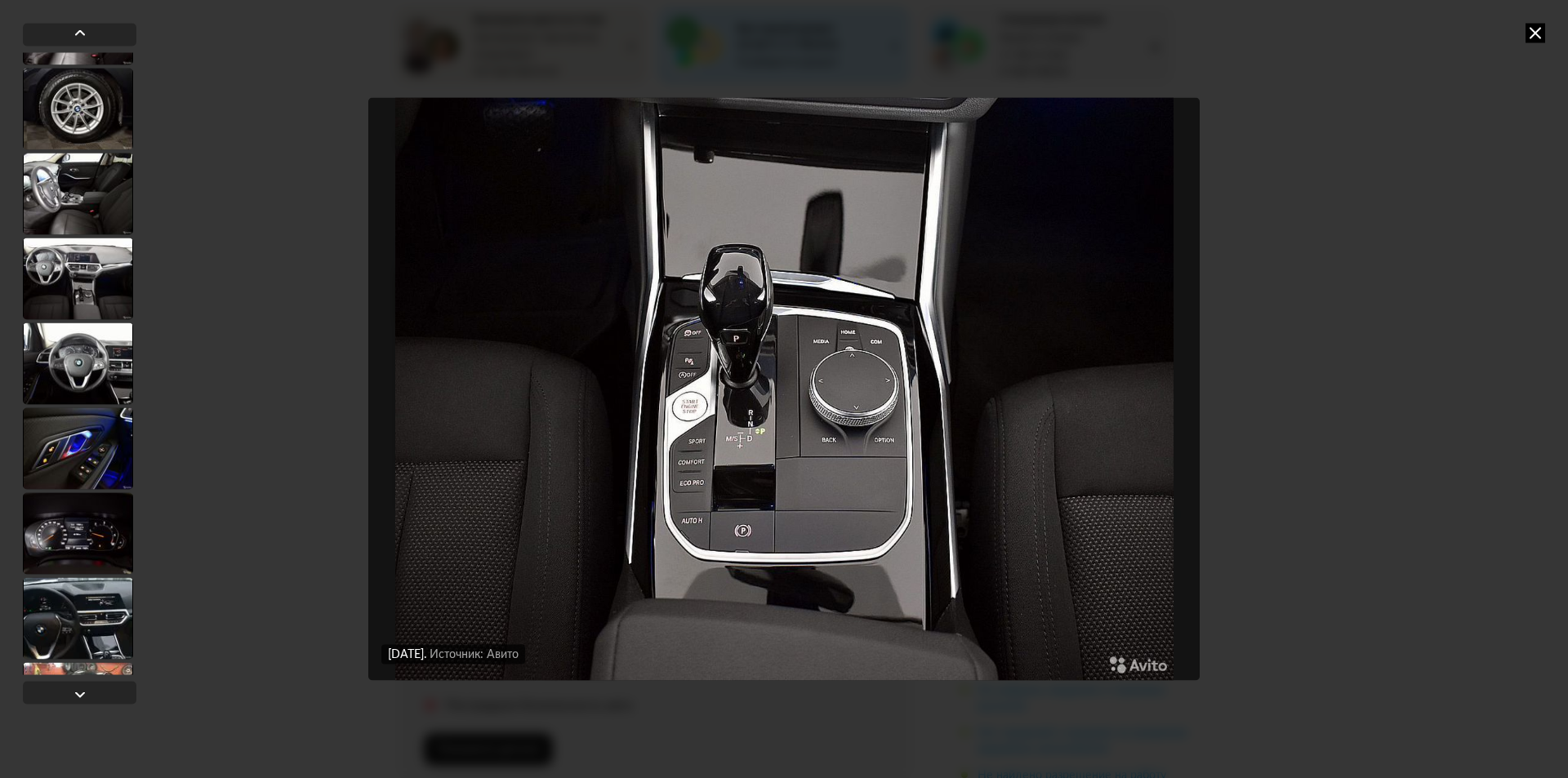
scroll to position [4050, 0]
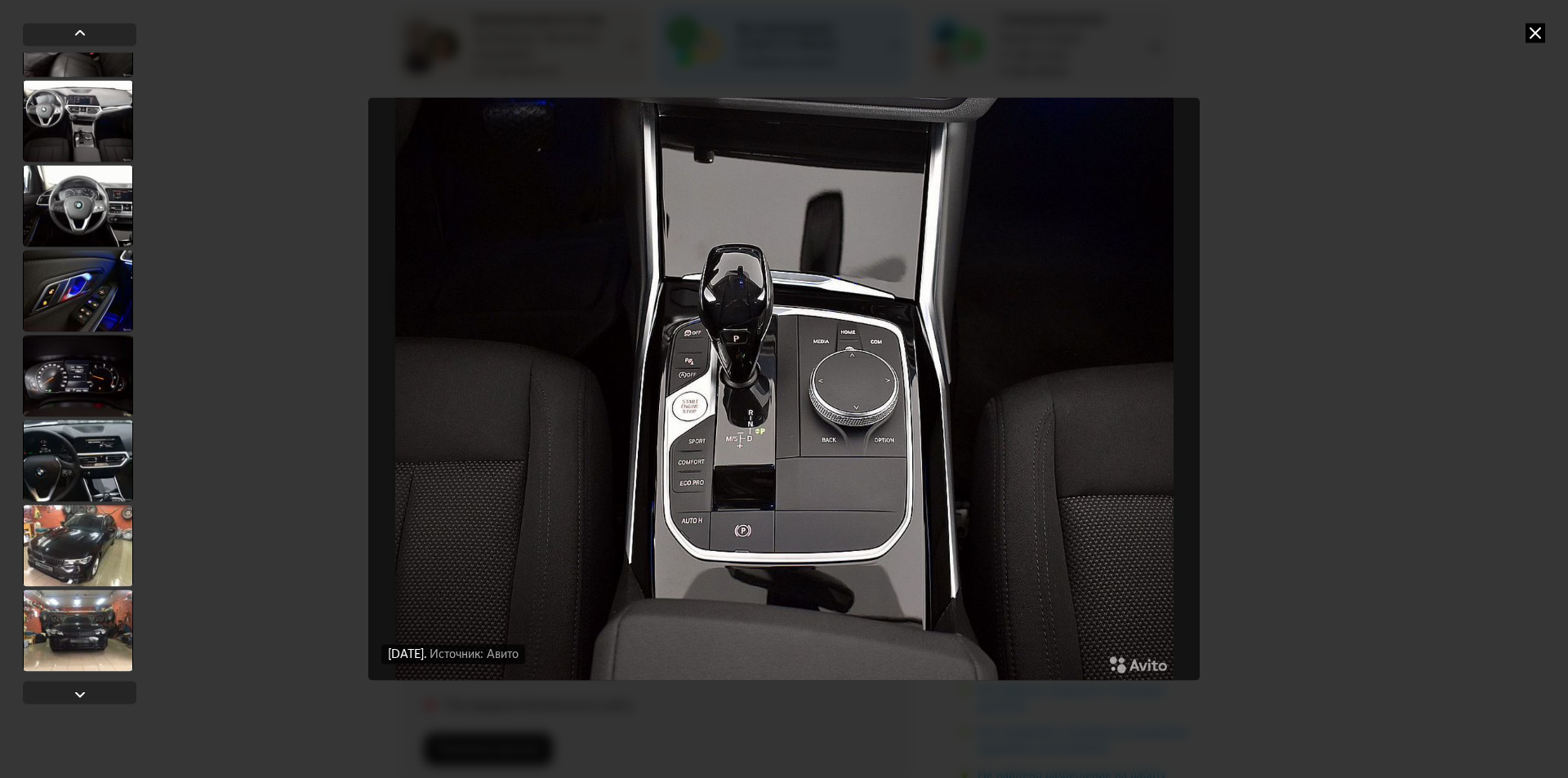
click at [91, 634] on div at bounding box center [78, 630] width 111 height 81
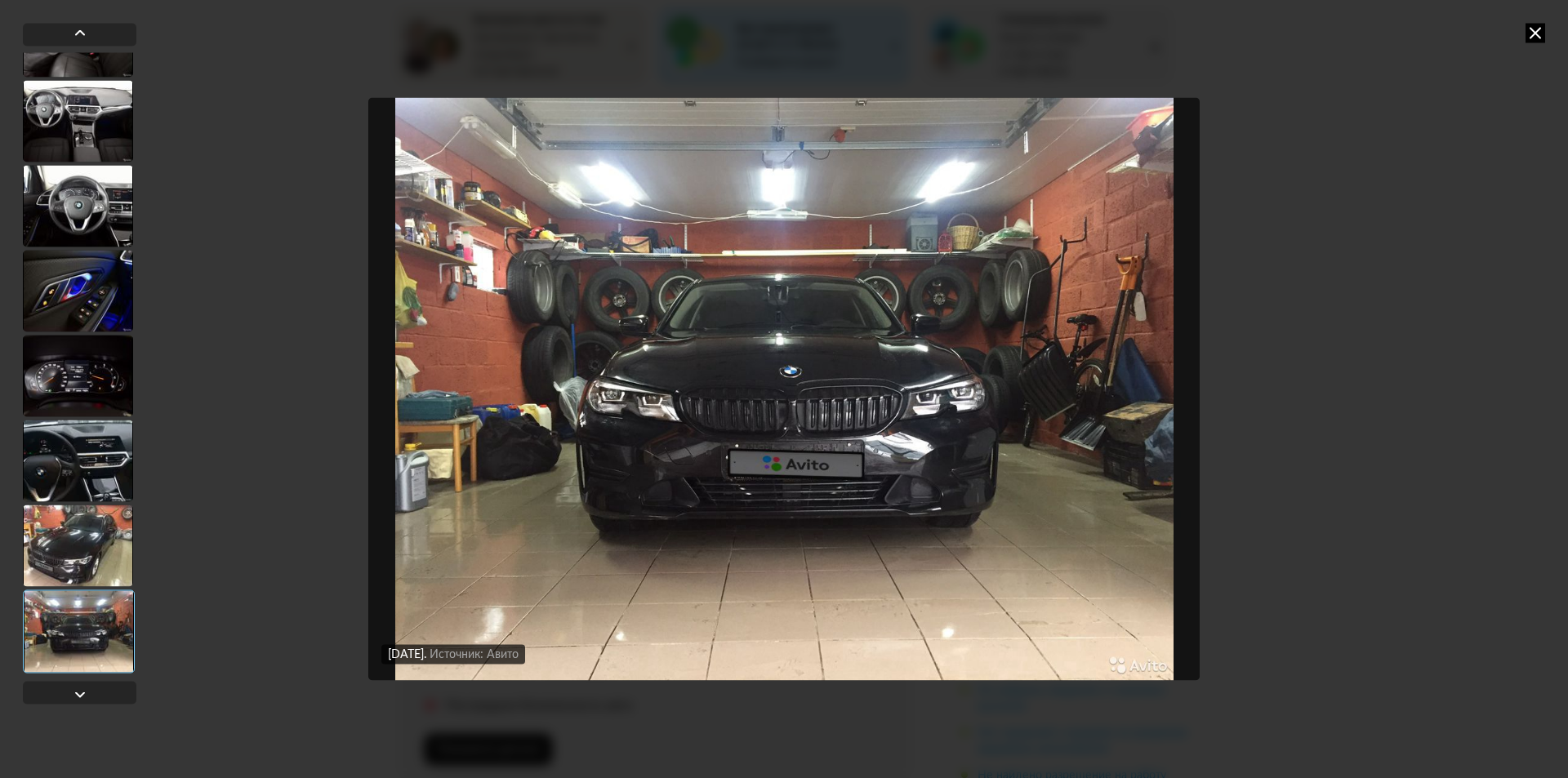
click at [94, 536] on div at bounding box center [78, 545] width 111 height 81
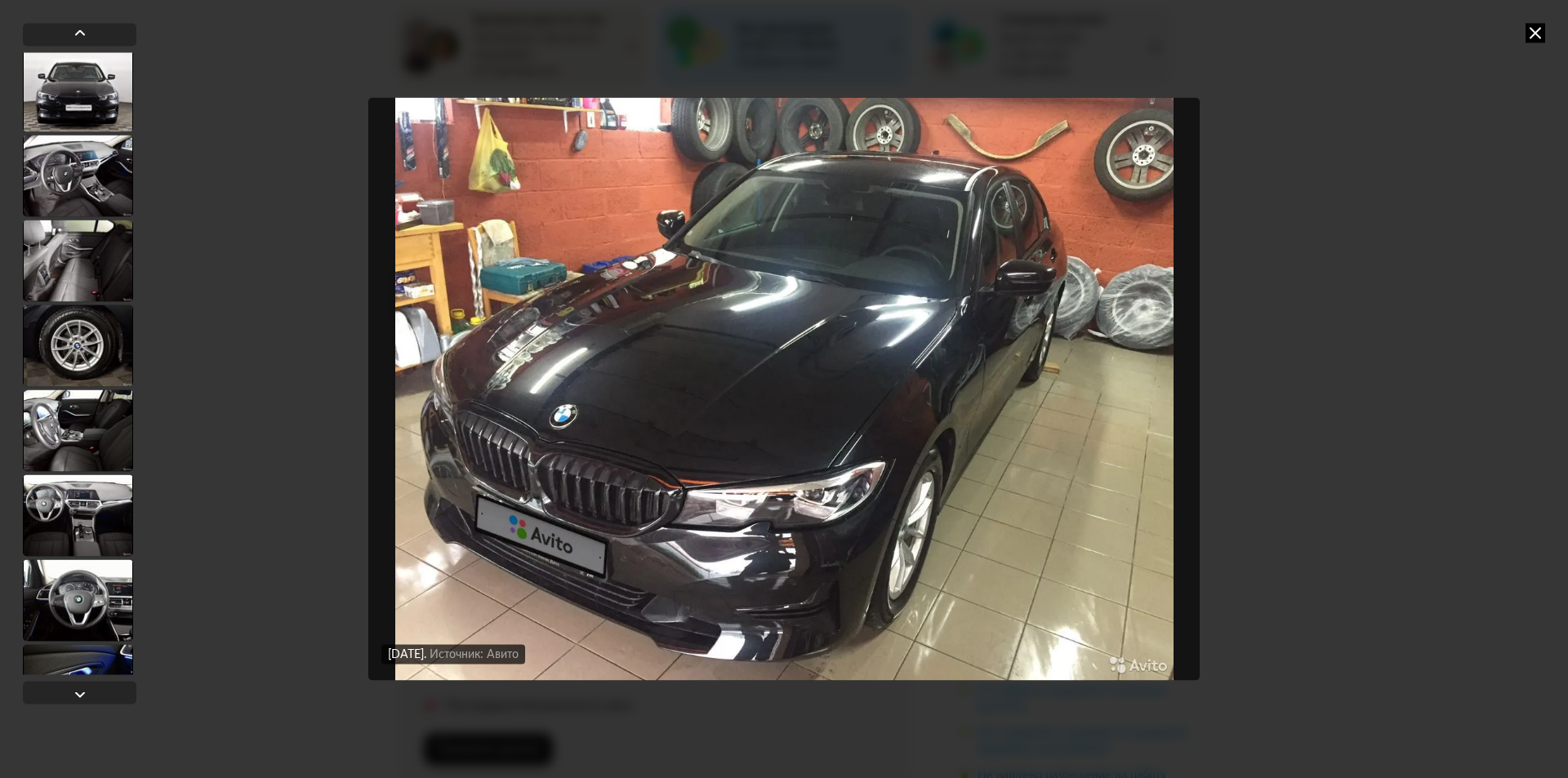
scroll to position [3558, 0]
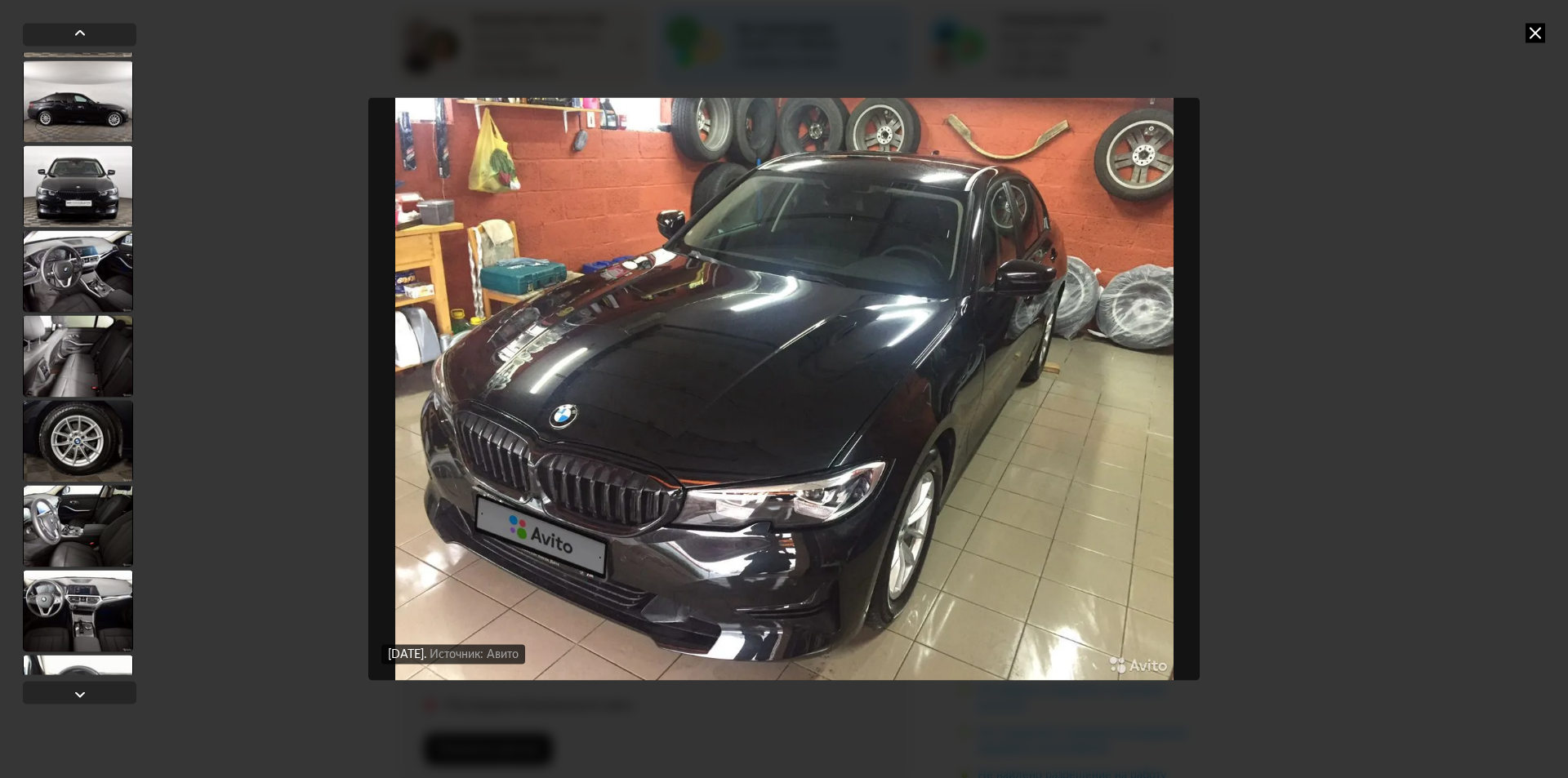
click at [76, 187] on div at bounding box center [78, 186] width 111 height 81
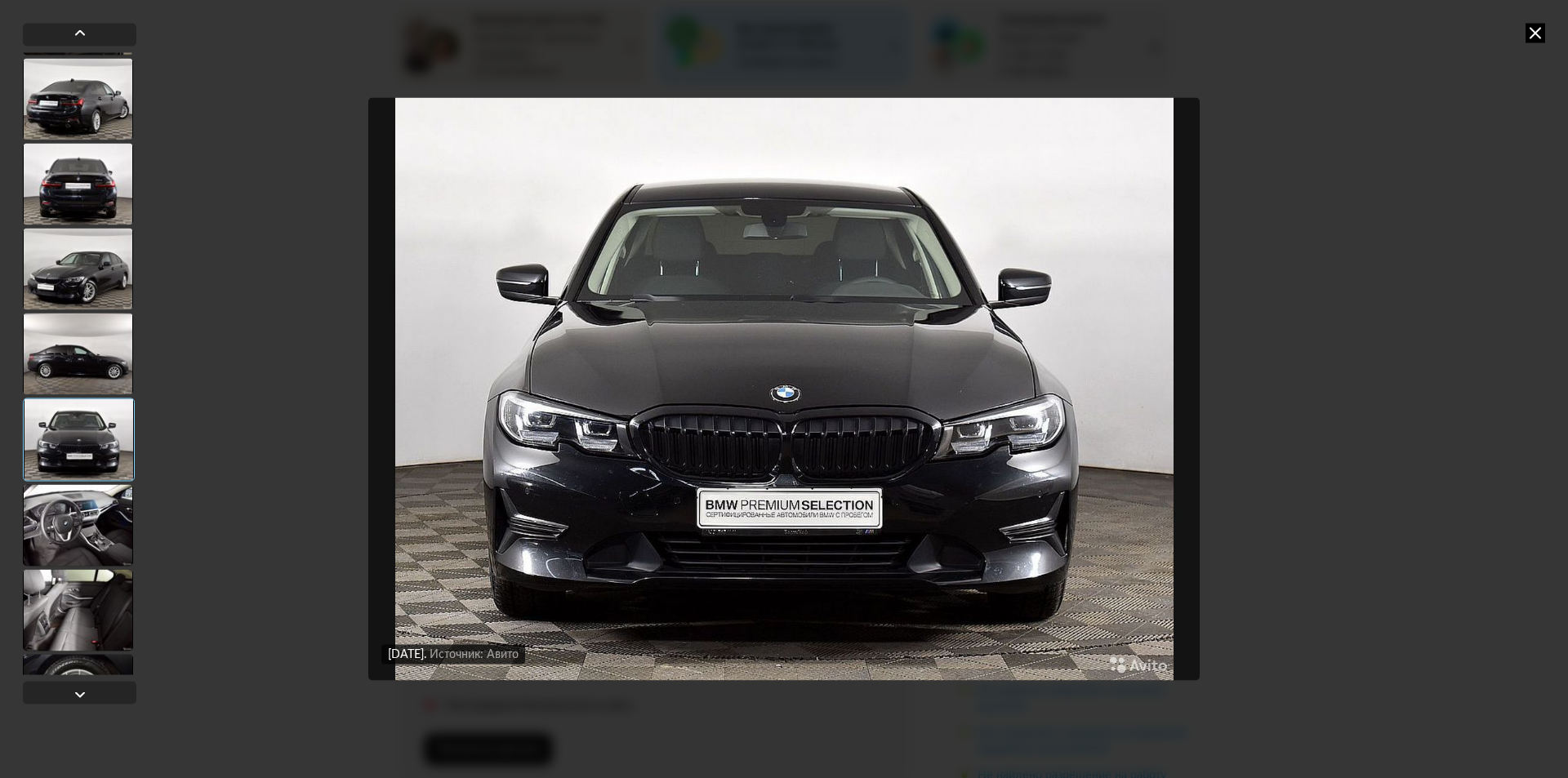
scroll to position [3231, 0]
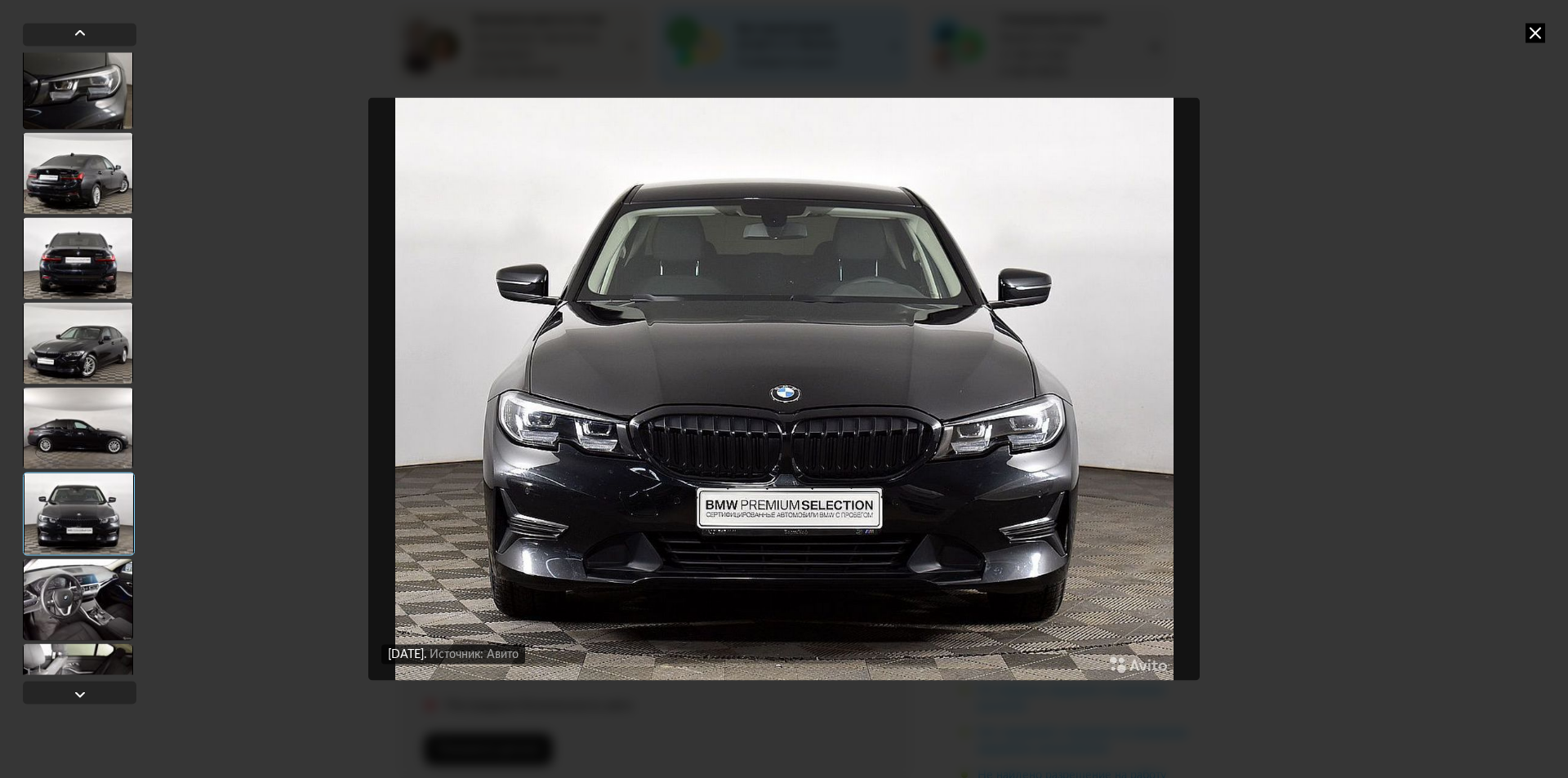
click at [66, 242] on div at bounding box center [78, 258] width 111 height 81
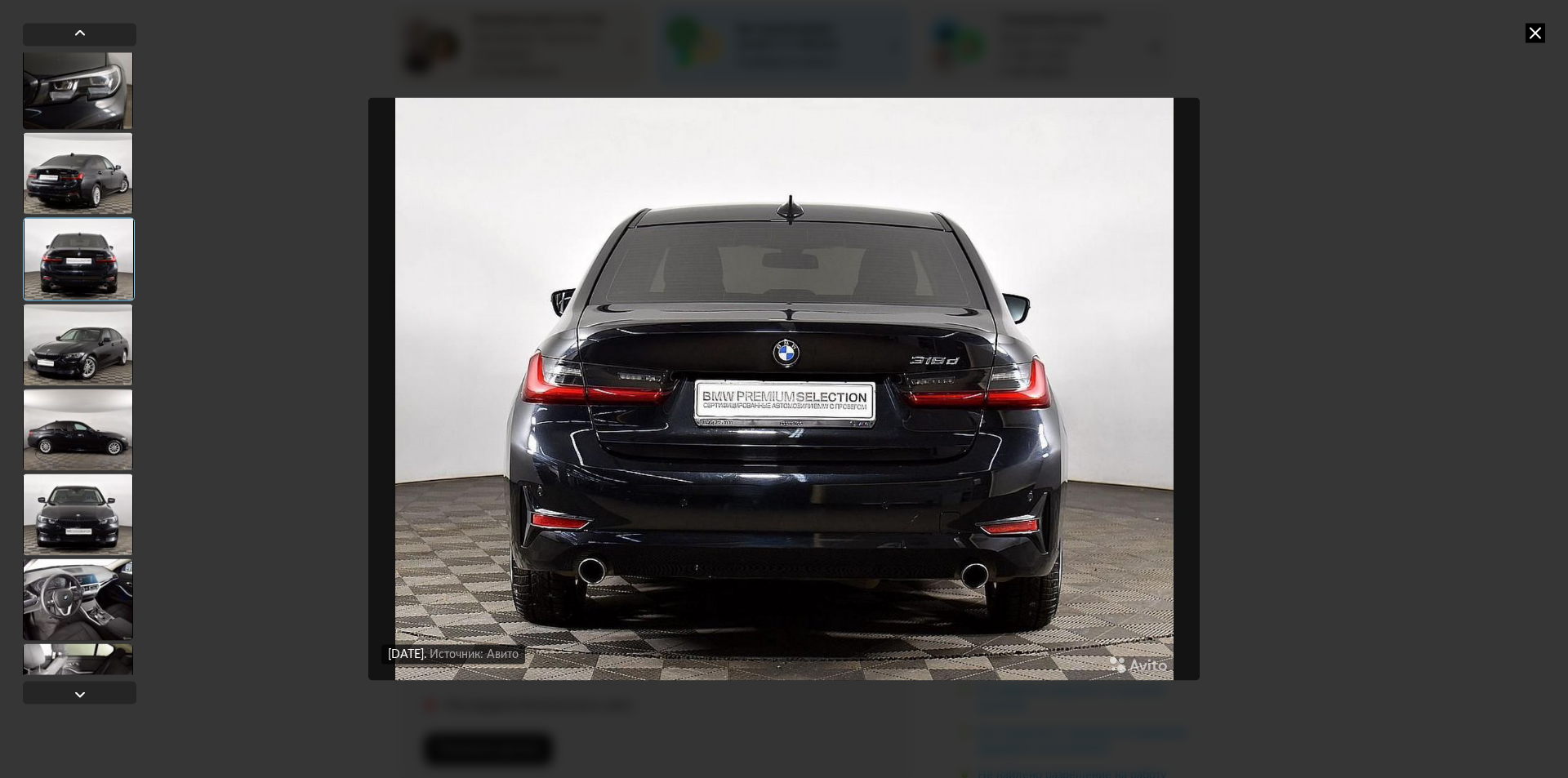
click at [57, 190] on div at bounding box center [78, 173] width 111 height 81
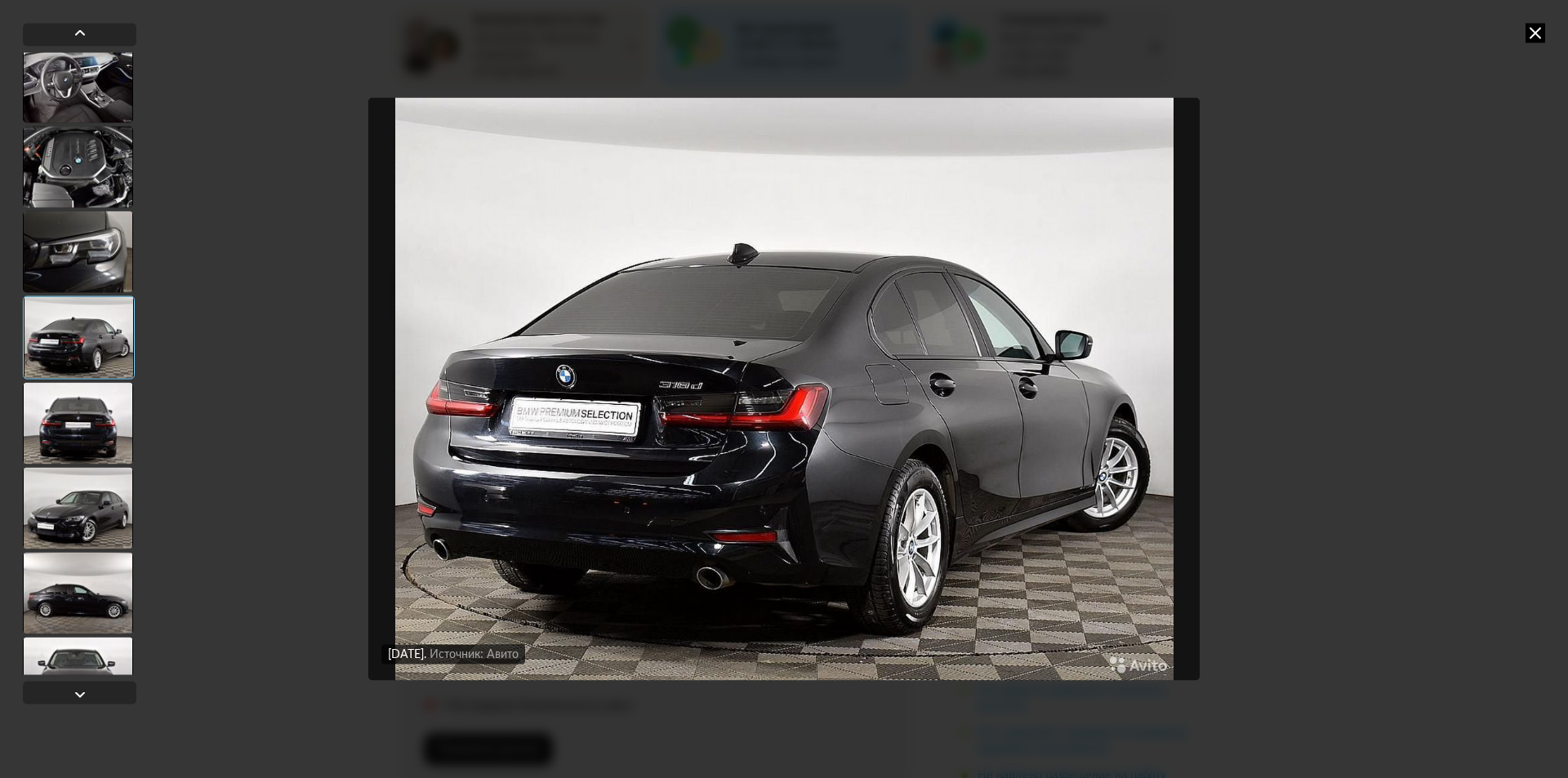
click at [61, 186] on div at bounding box center [78, 166] width 111 height 81
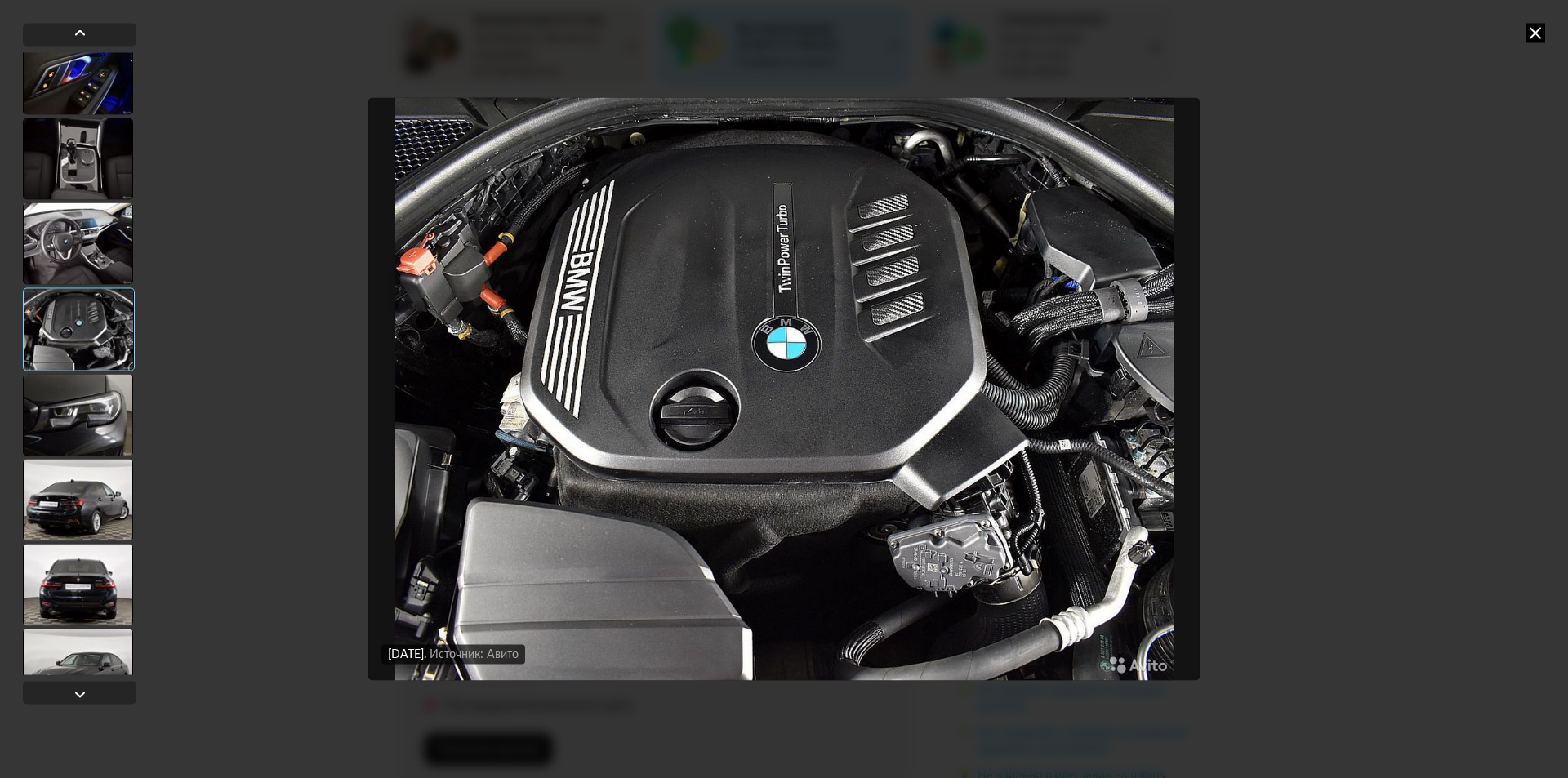
scroll to position [2905, 0]
click at [81, 194] on div at bounding box center [78, 160] width 111 height 81
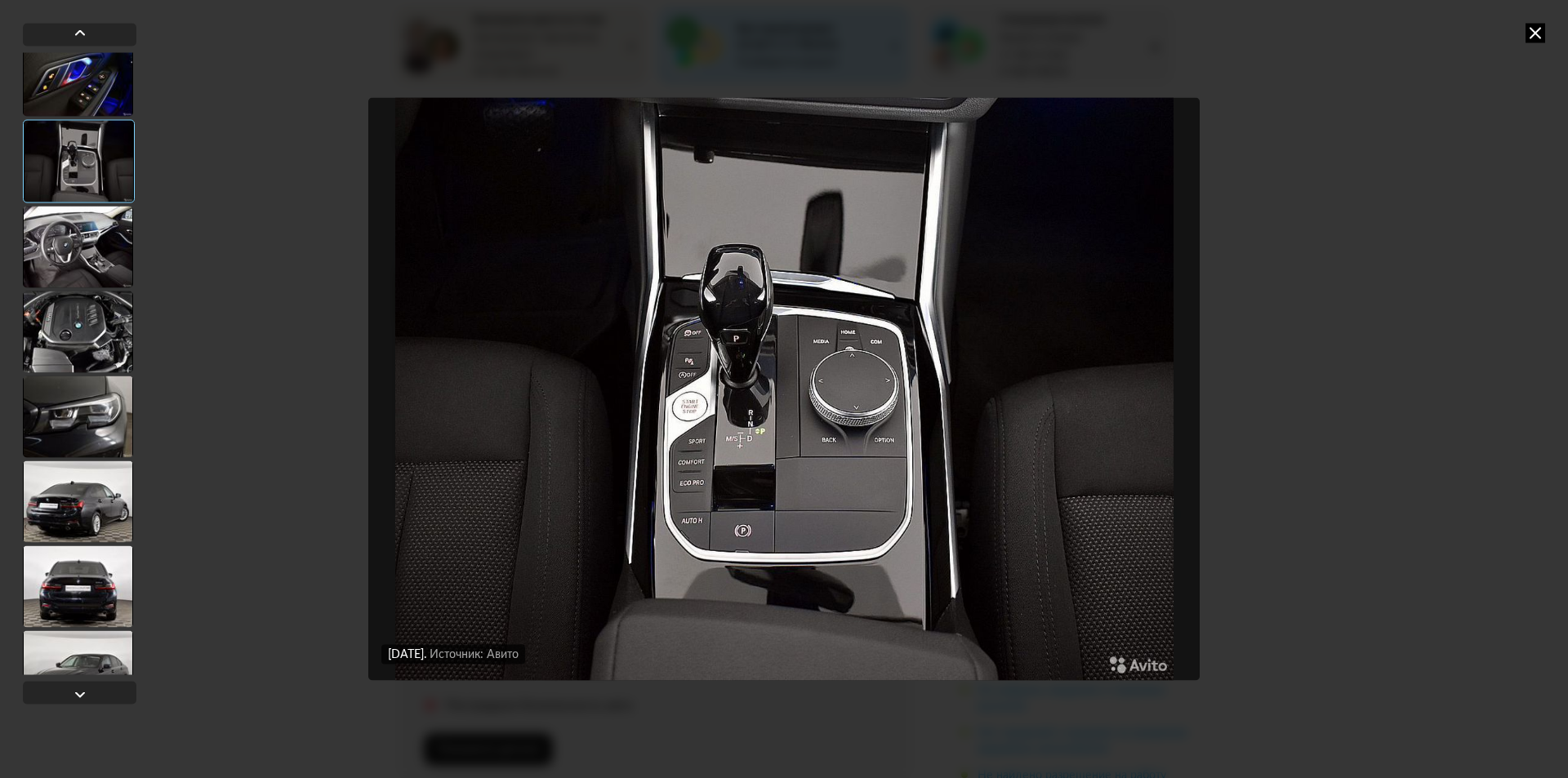
click at [79, 244] on div at bounding box center [78, 246] width 111 height 81
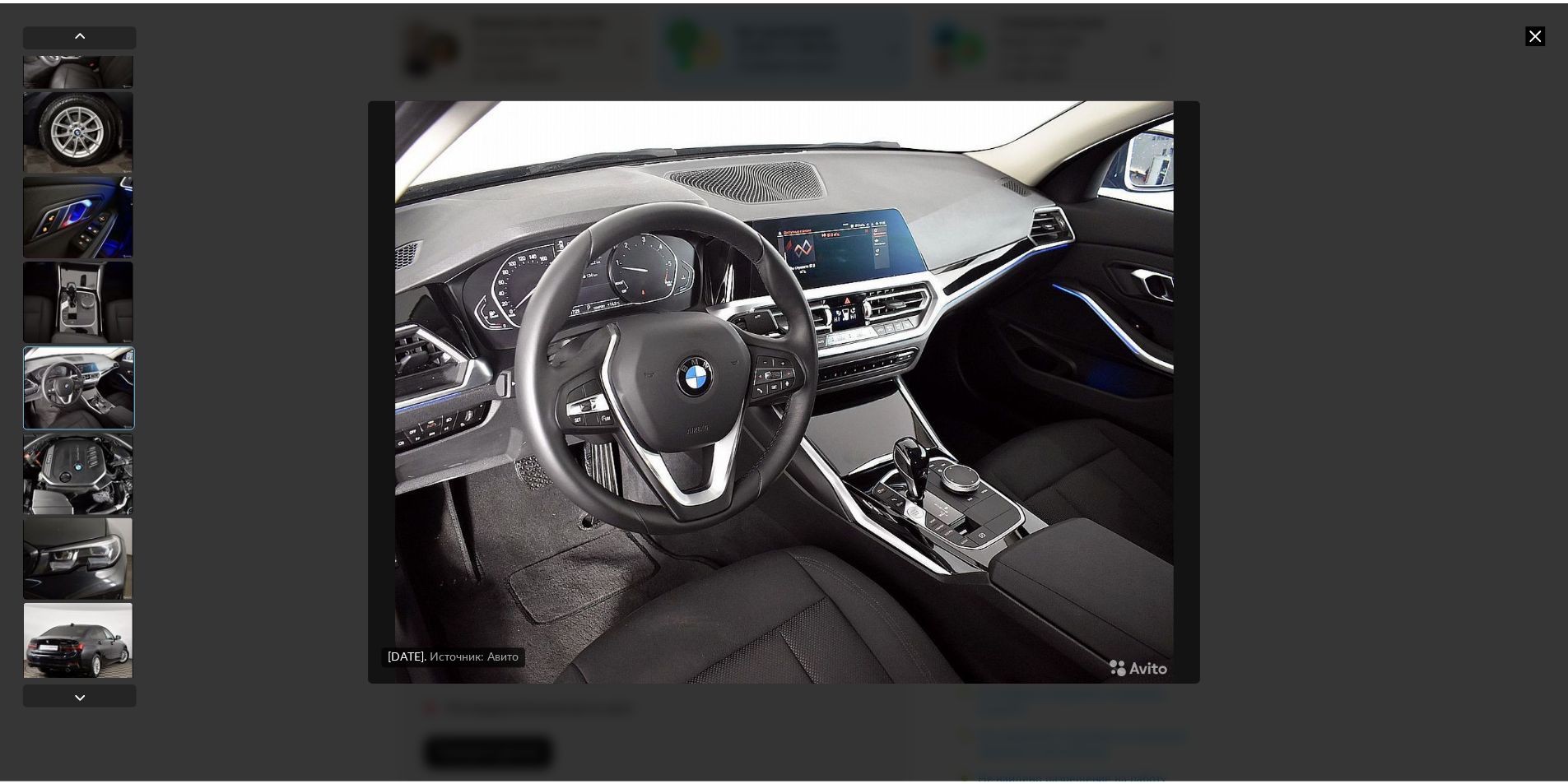
scroll to position [2434, 0]
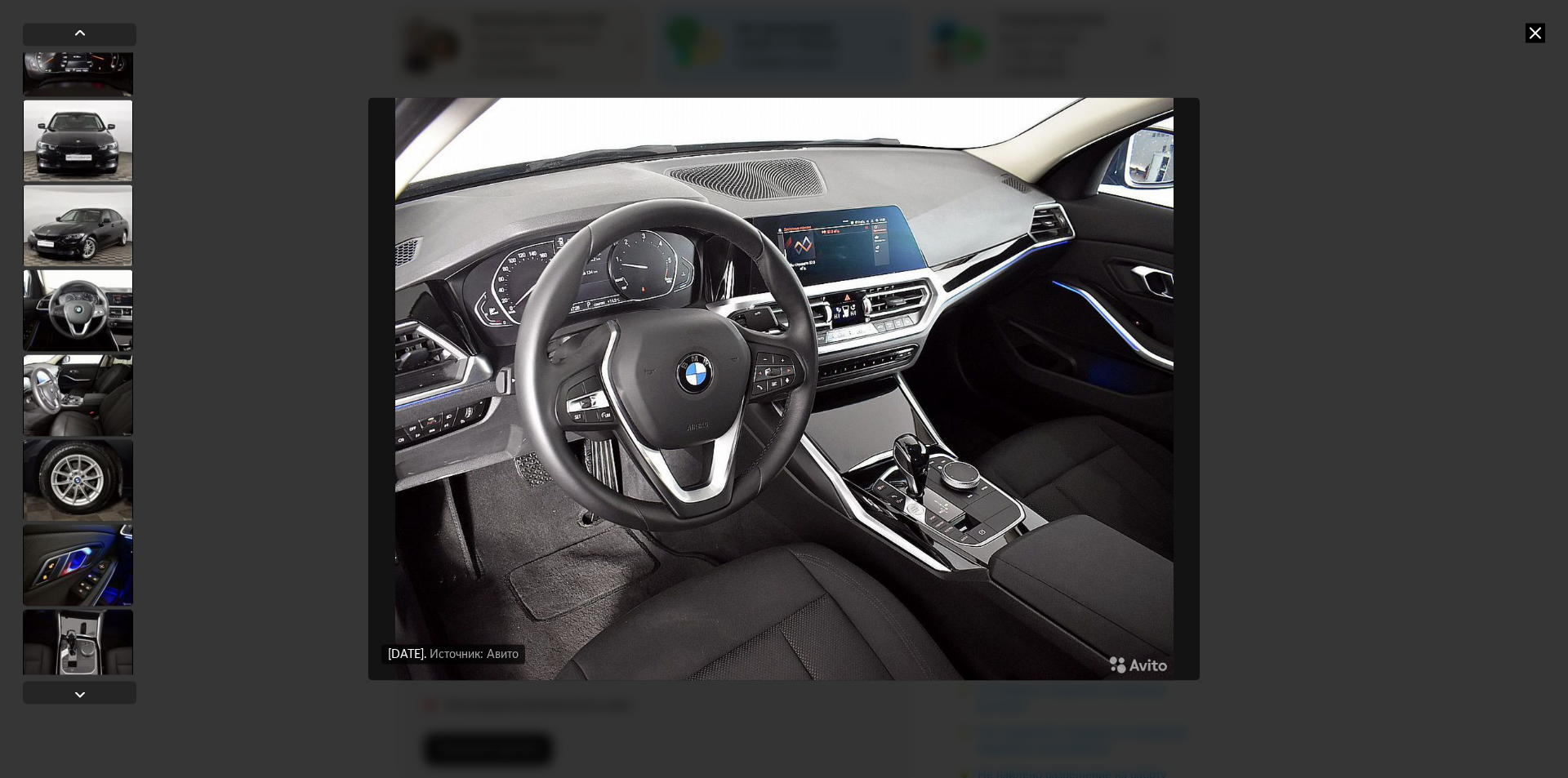
click at [89, 247] on div at bounding box center [78, 225] width 111 height 81
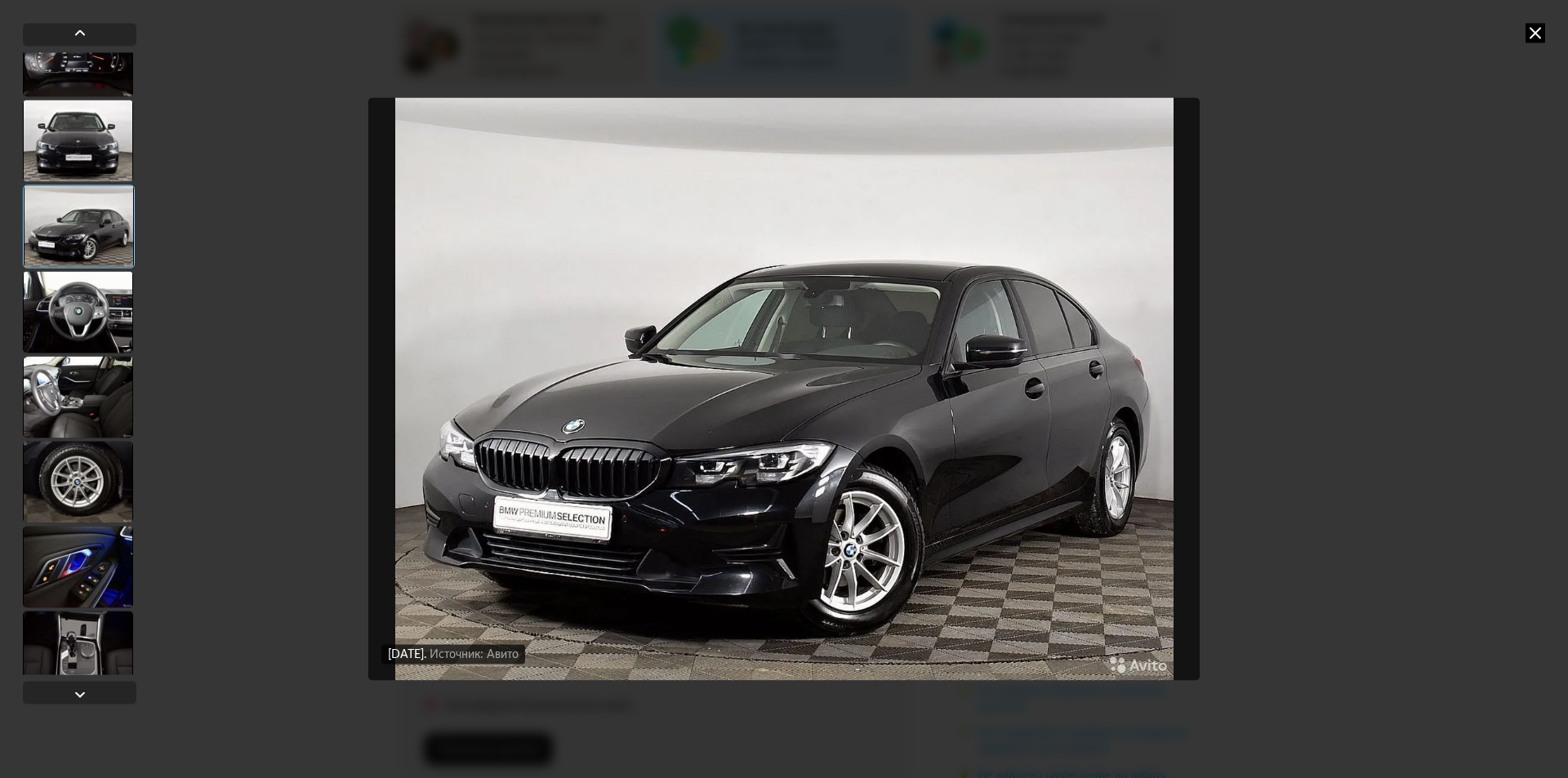
click at [1539, 27] on icon at bounding box center [1535, 33] width 19 height 19
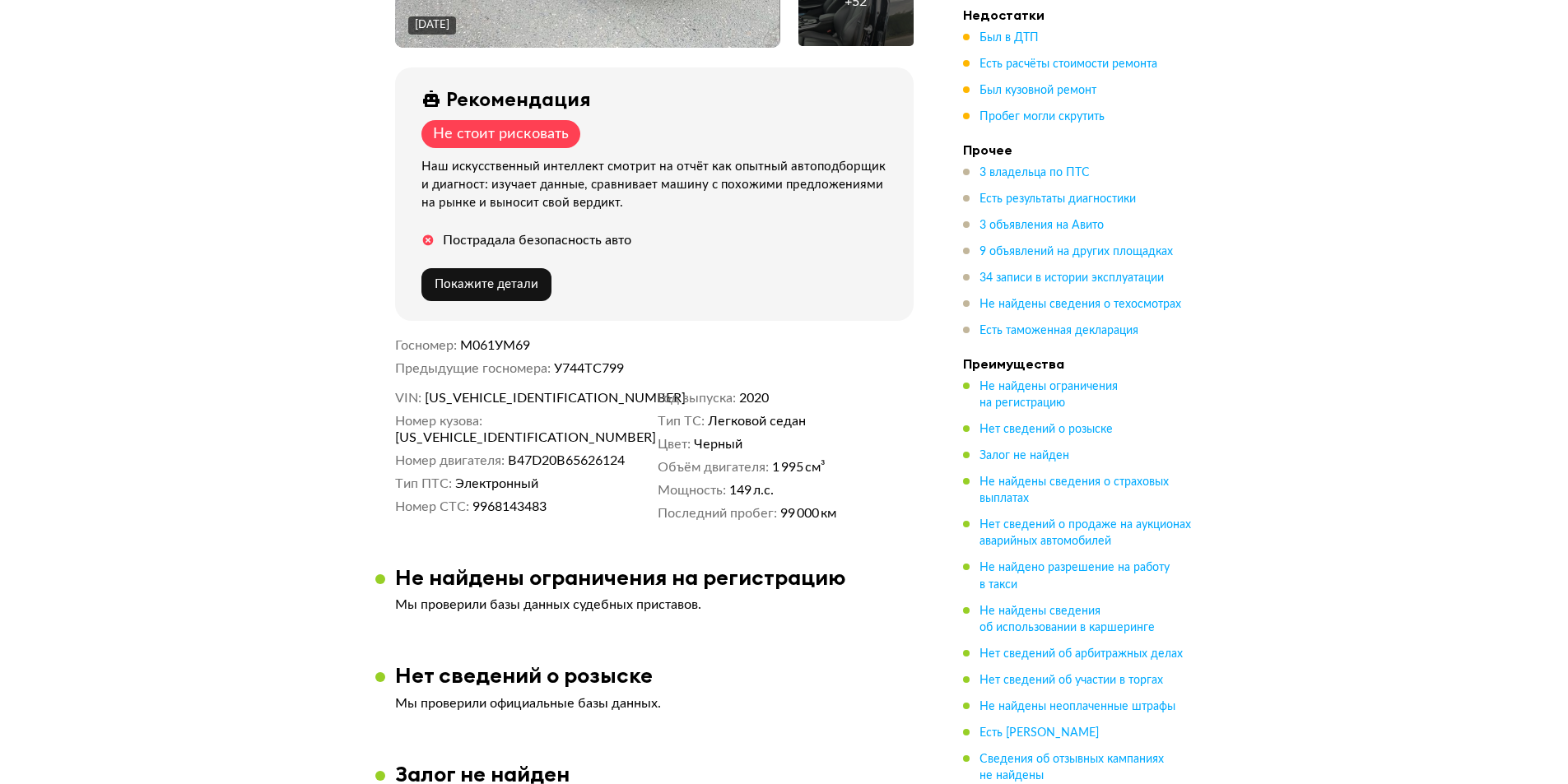
scroll to position [658, 0]
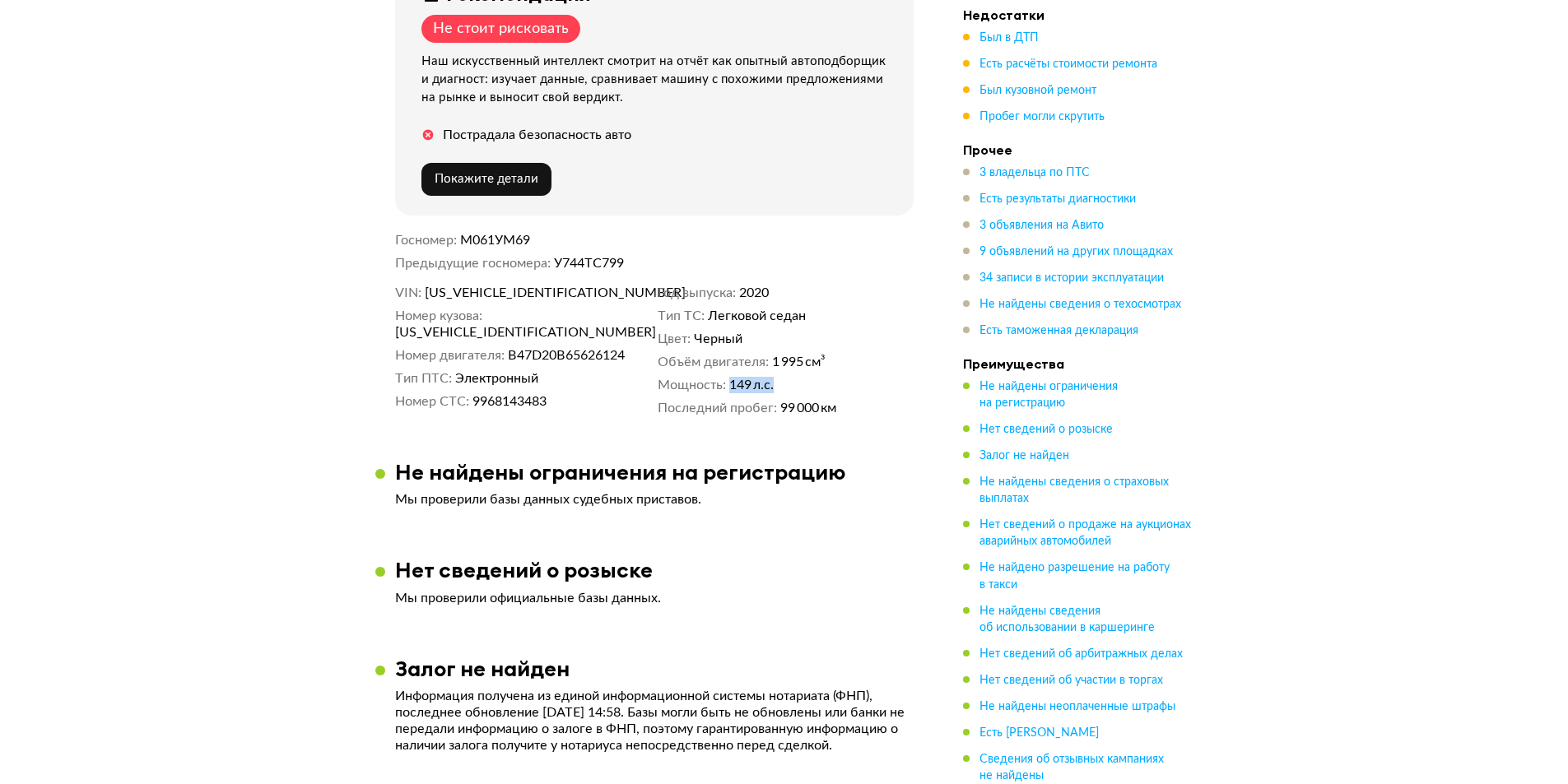
drag, startPoint x: 722, startPoint y: 354, endPoint x: 815, endPoint y: 355, distance: 93.0
click at [815, 377] on dl "Мощность 149 л.с." at bounding box center [785, 385] width 256 height 16
click at [806, 403] on div "VIN [US_VEHICLE_IDENTIFICATION_NUMBER] Номер кузова [US_VEHICLE_IDENTIFICATION_…" at bounding box center [654, 351] width 519 height 132
drag, startPoint x: 776, startPoint y: 331, endPoint x: 824, endPoint y: 351, distance: 52.0
click at [820, 349] on div "VIN [US_VEHICLE_IDENTIFICATION_NUMBER] Номер кузова [US_VEHICLE_IDENTIFICATION_…" at bounding box center [654, 351] width 519 height 132
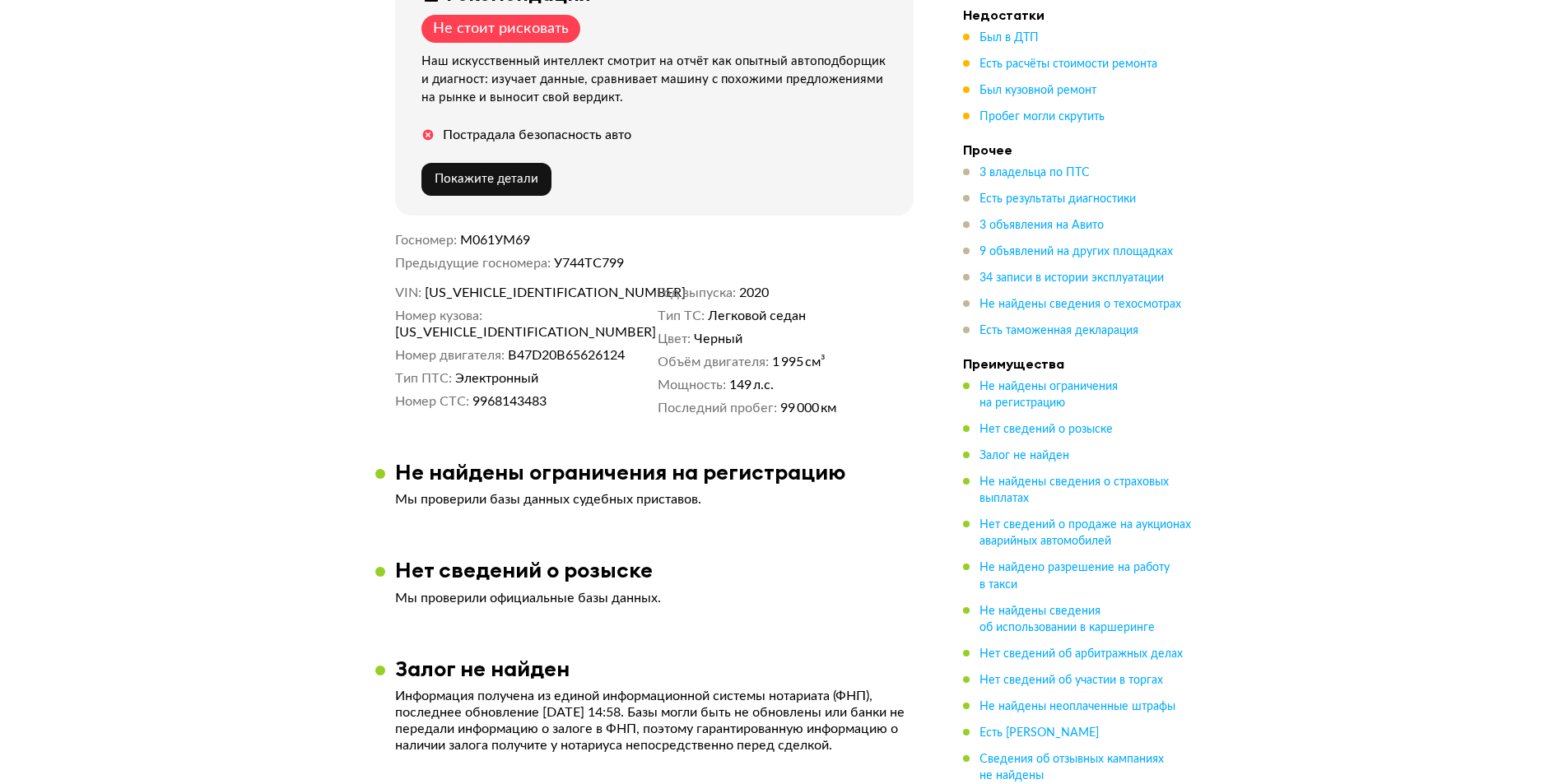
click at [808, 400] on span "99 000 км" at bounding box center [809, 408] width 56 height 16
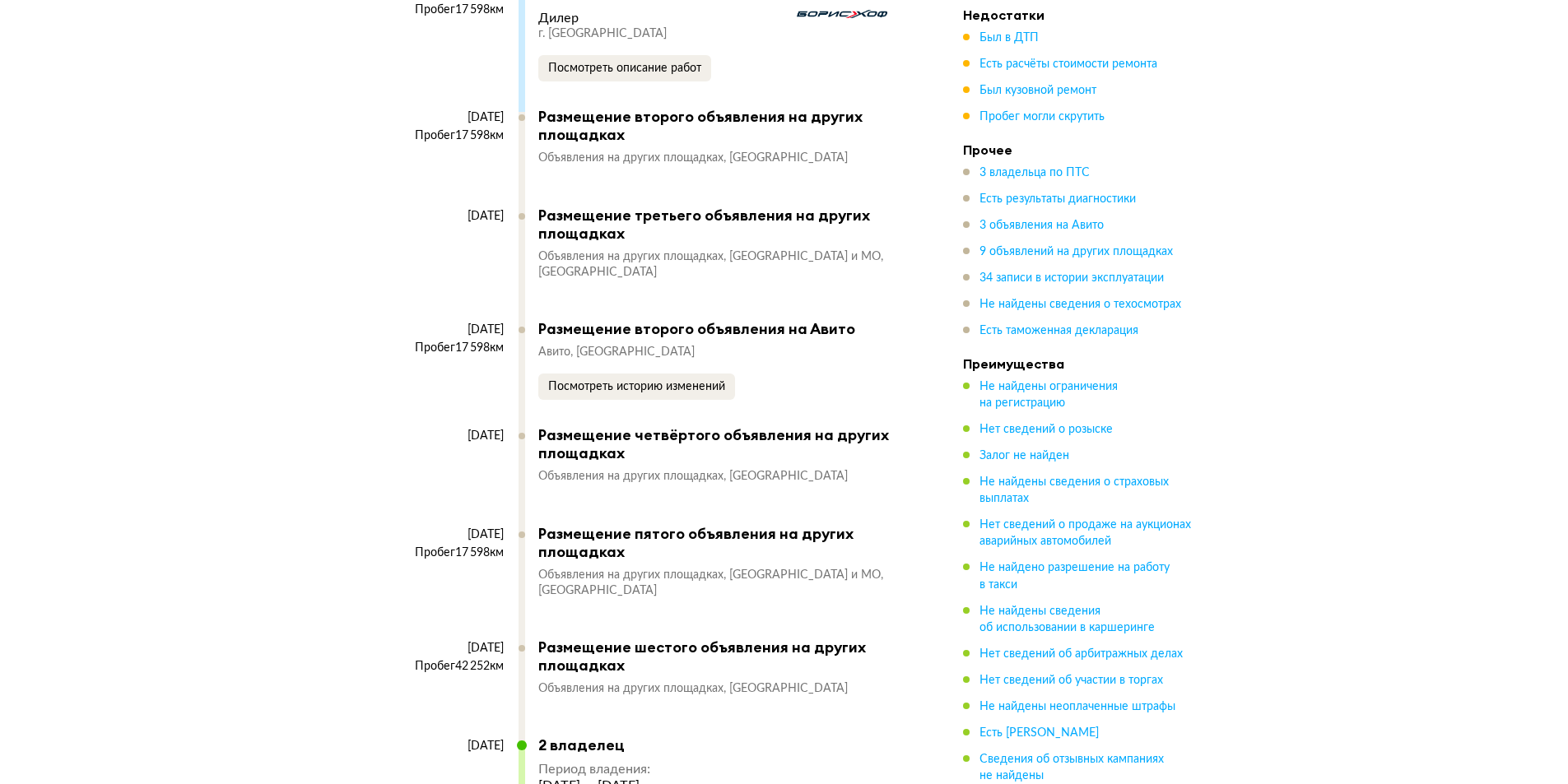
scroll to position [8064, 0]
